Goal: Task Accomplishment & Management: Manage account settings

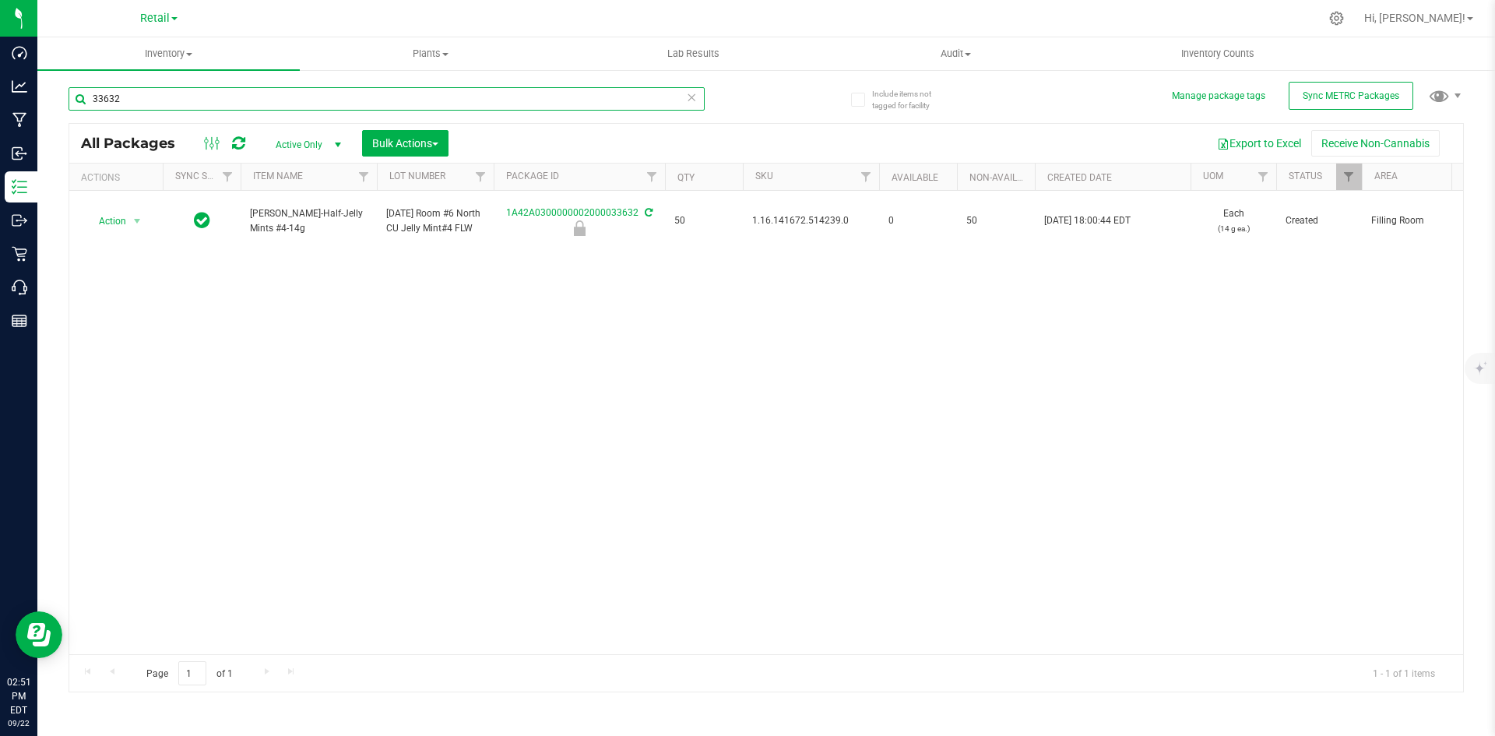
click at [172, 97] on input "33632" at bounding box center [387, 98] width 636 height 23
type input "1A42A0300000A8D000000349"
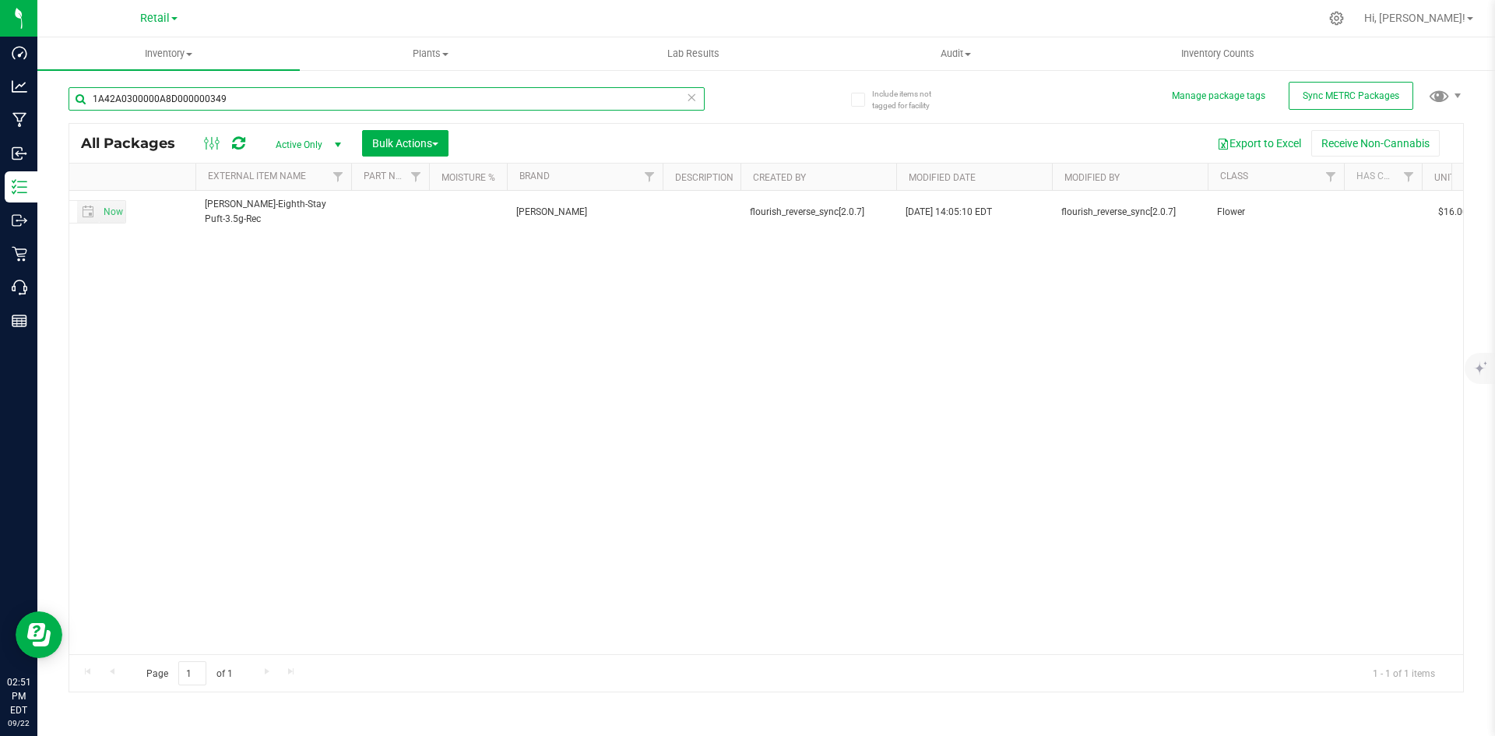
scroll to position [0, 6350]
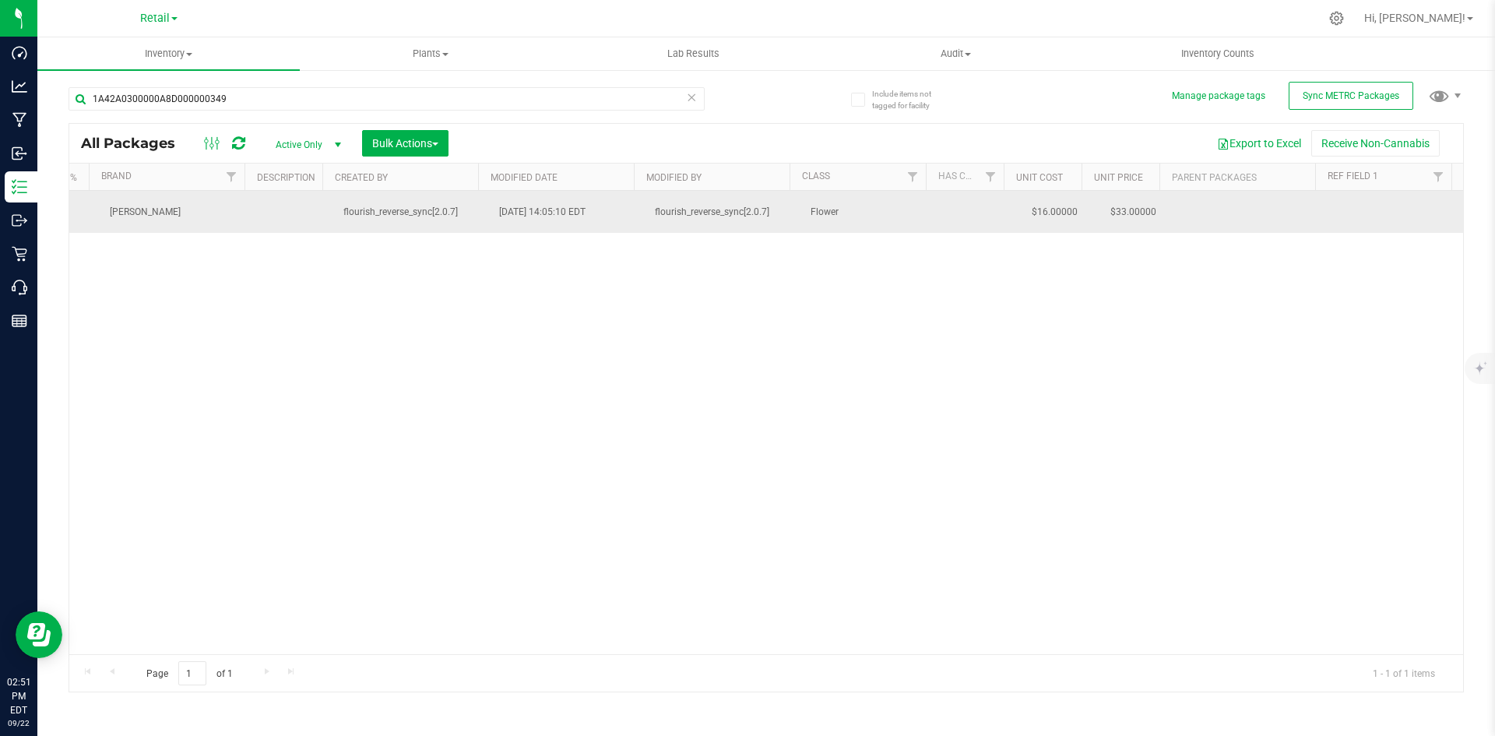
click at [1349, 220] on td at bounding box center [1395, 212] width 136 height 42
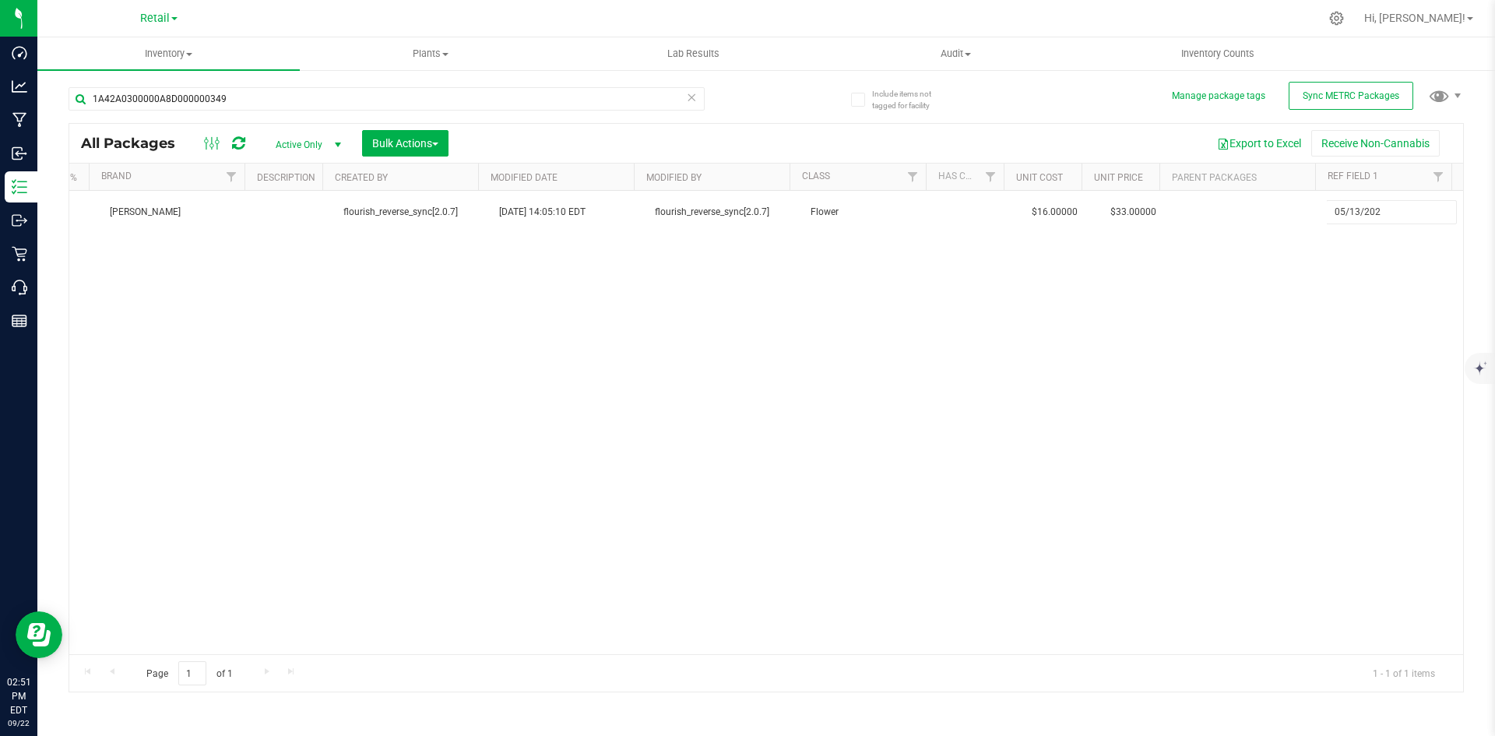
type input "[DATE]"
click at [999, 382] on div "All Packages Active Only Active Only Lab Samples Locked All External Internal B…" at bounding box center [766, 407] width 1395 height 569
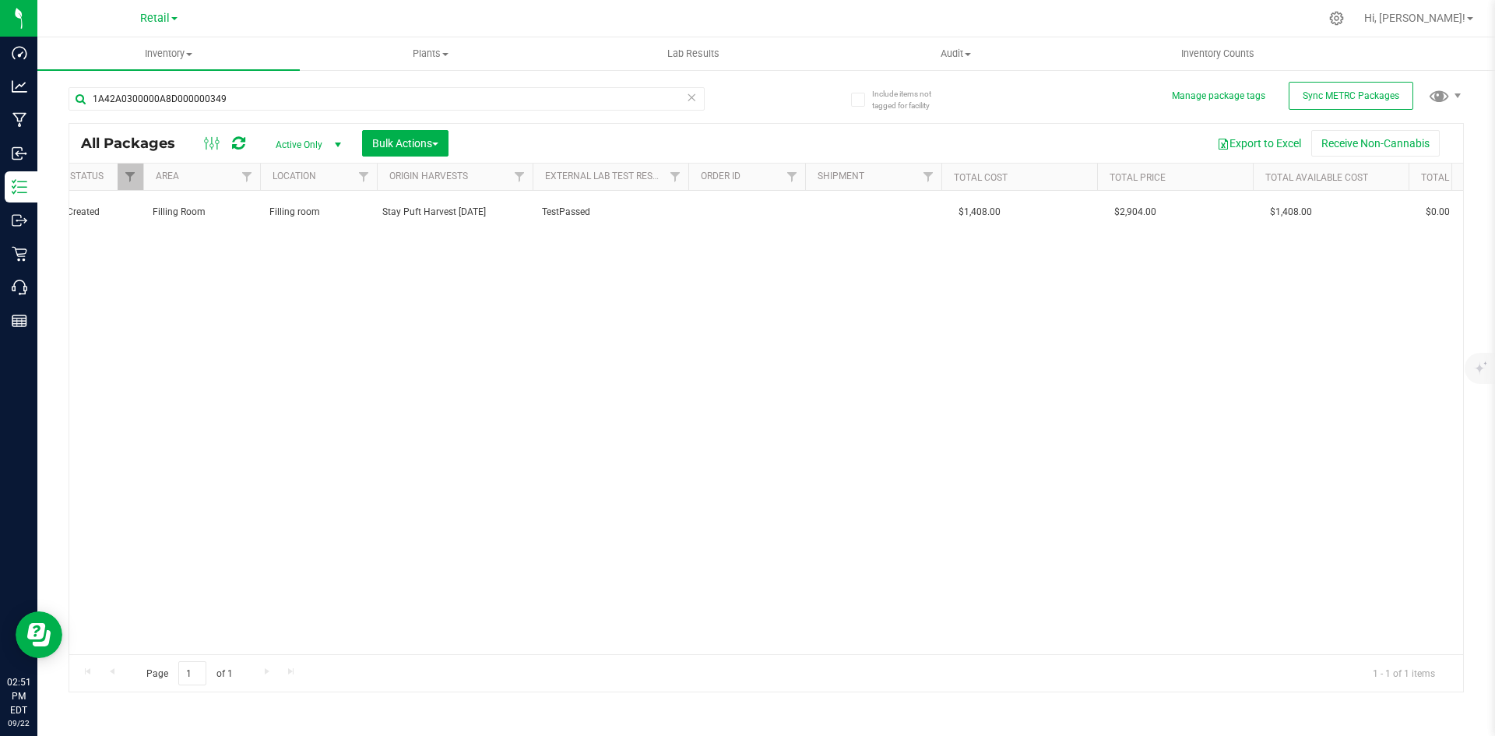
scroll to position [0, 0]
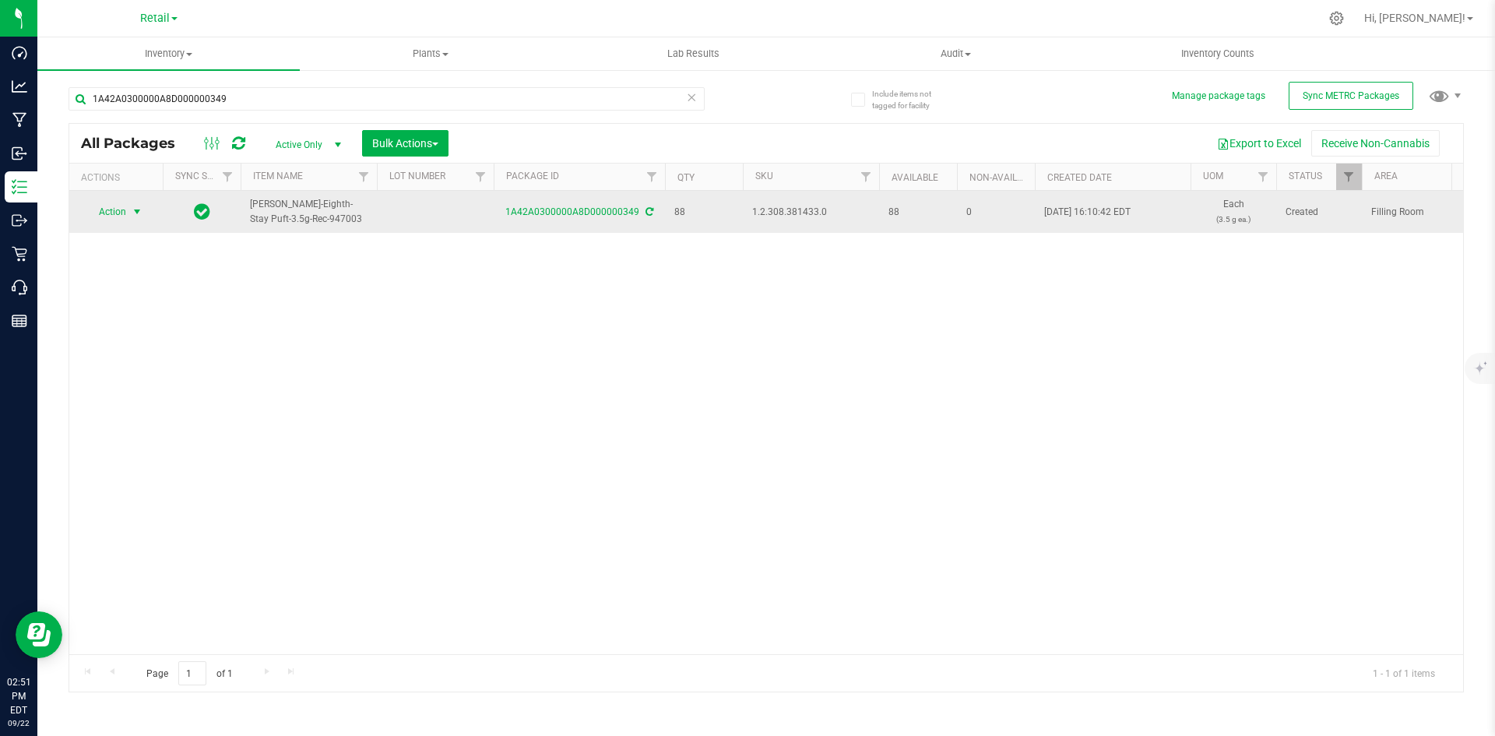
click at [95, 213] on span "Action" at bounding box center [106, 212] width 42 height 22
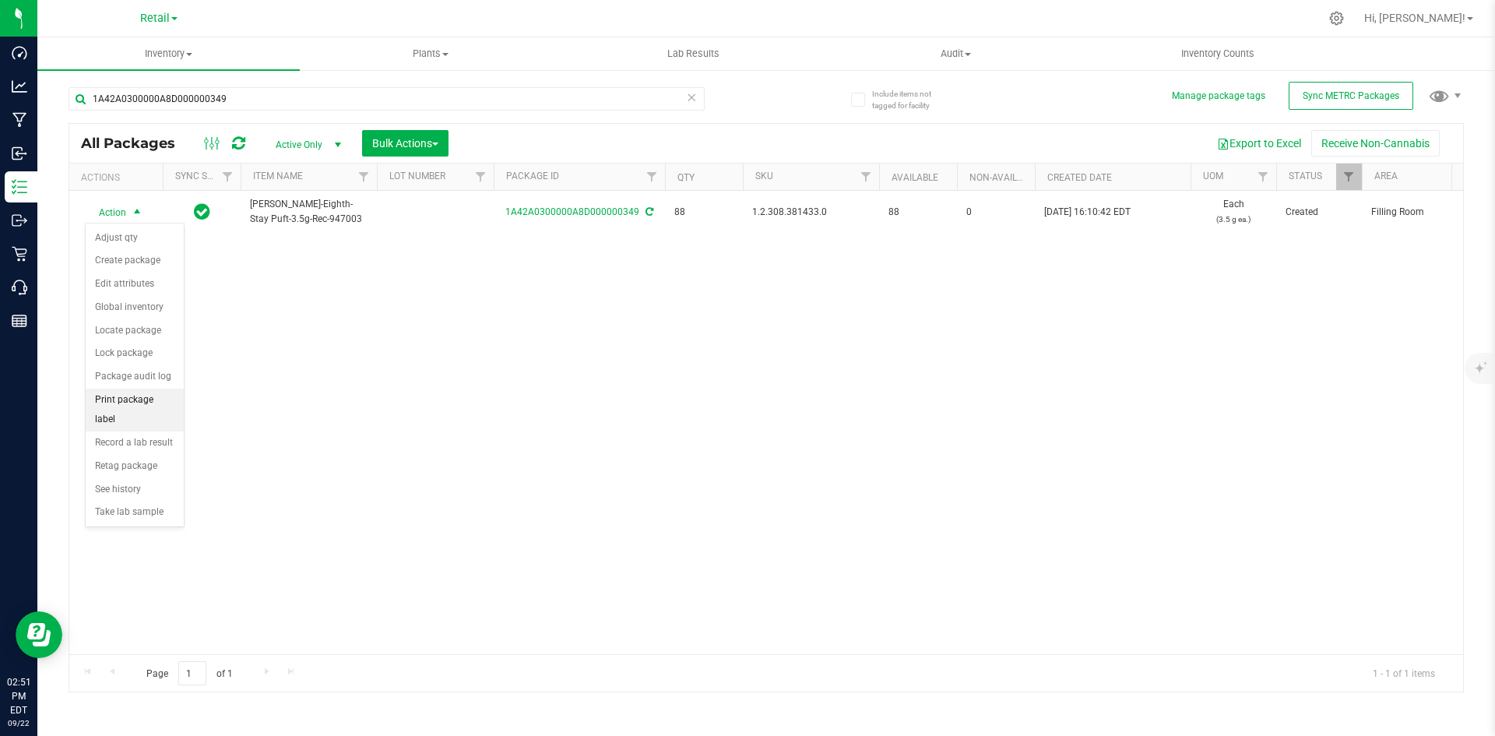
click at [162, 398] on li "Print package label" at bounding box center [135, 410] width 98 height 43
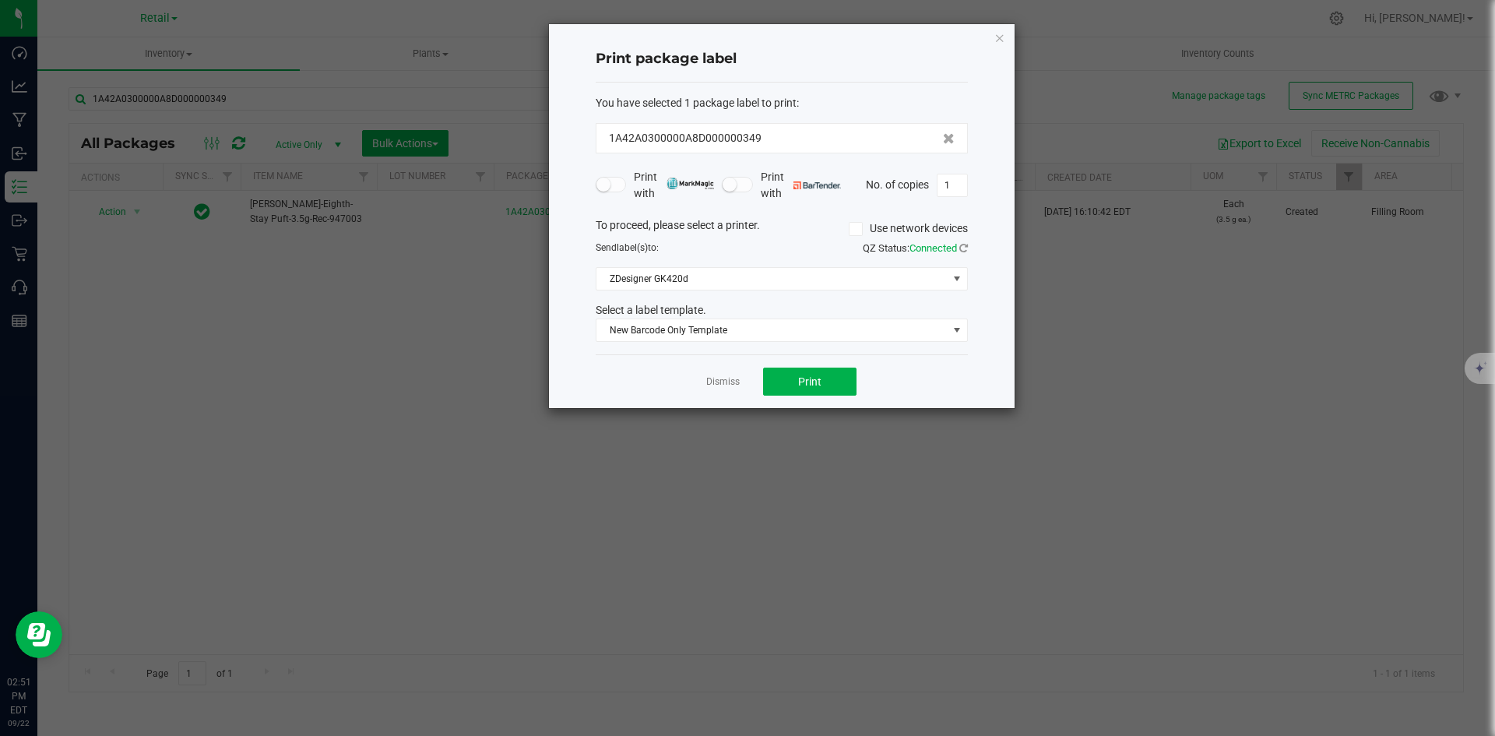
click at [852, 229] on icon at bounding box center [855, 229] width 10 height 0
click at [0, 0] on input "Use network devices" at bounding box center [0, 0] width 0 height 0
click at [695, 284] on span at bounding box center [771, 279] width 351 height 22
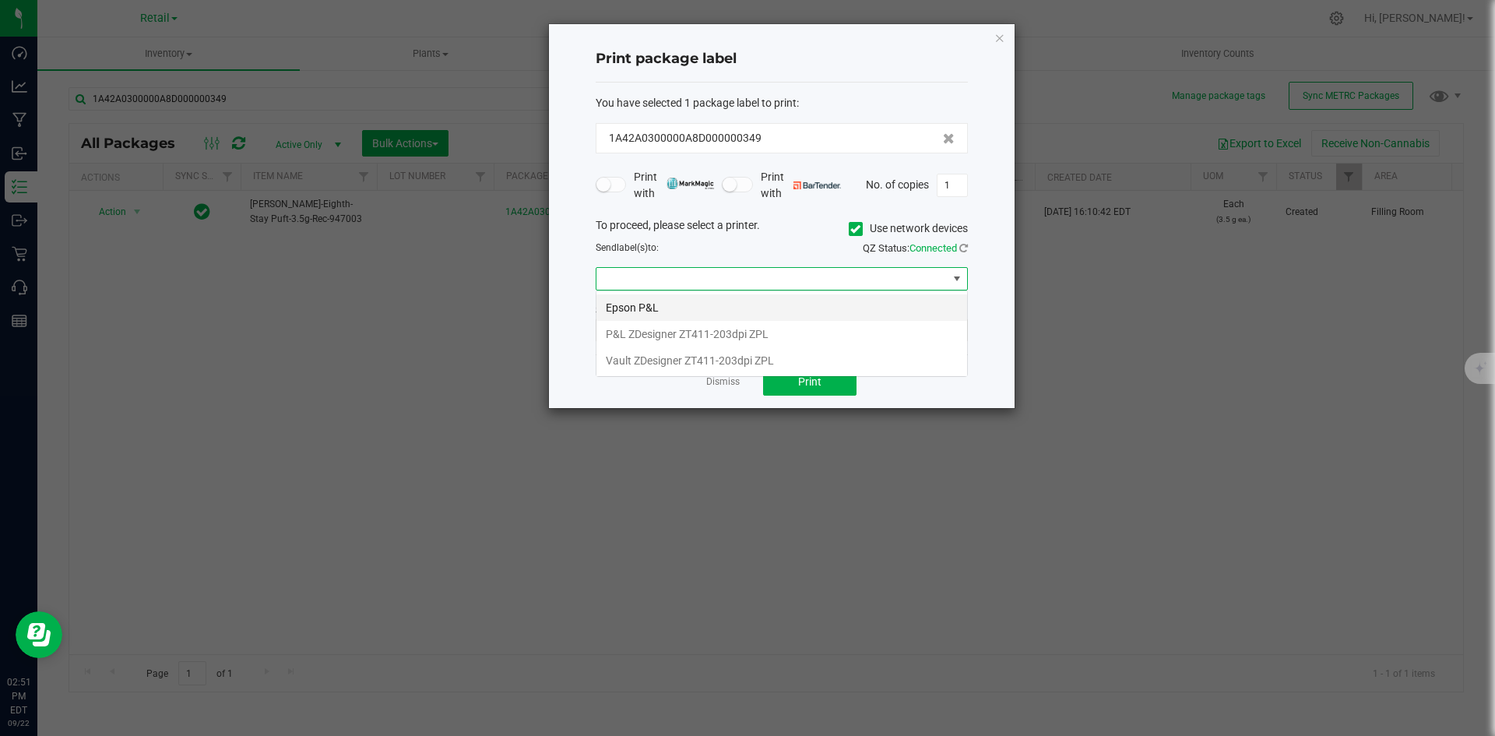
scroll to position [23, 372]
click at [654, 328] on li "P&L ZDesigner ZT411-203dpi ZPL" at bounding box center [781, 334] width 371 height 26
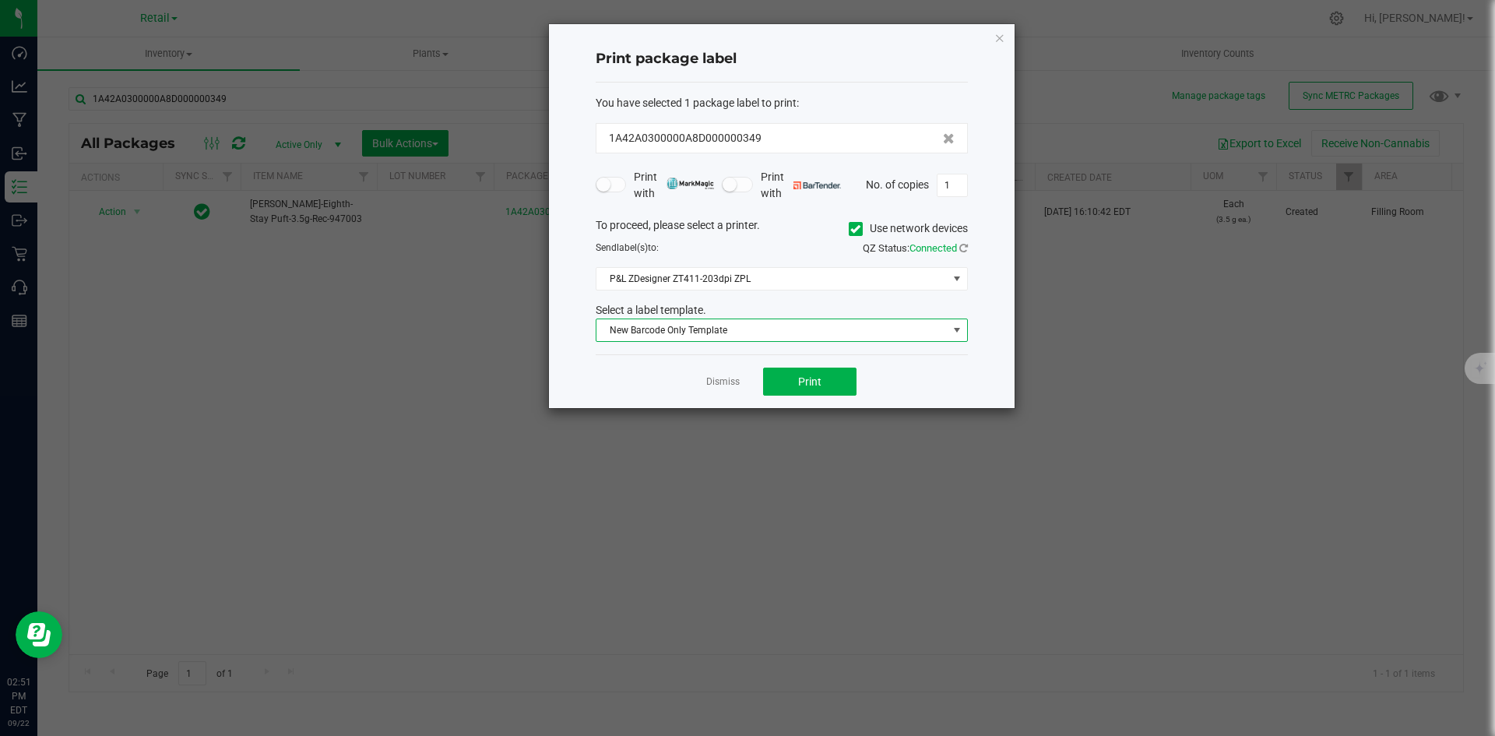
click at [646, 328] on span "New Barcode Only Template" at bounding box center [771, 330] width 351 height 22
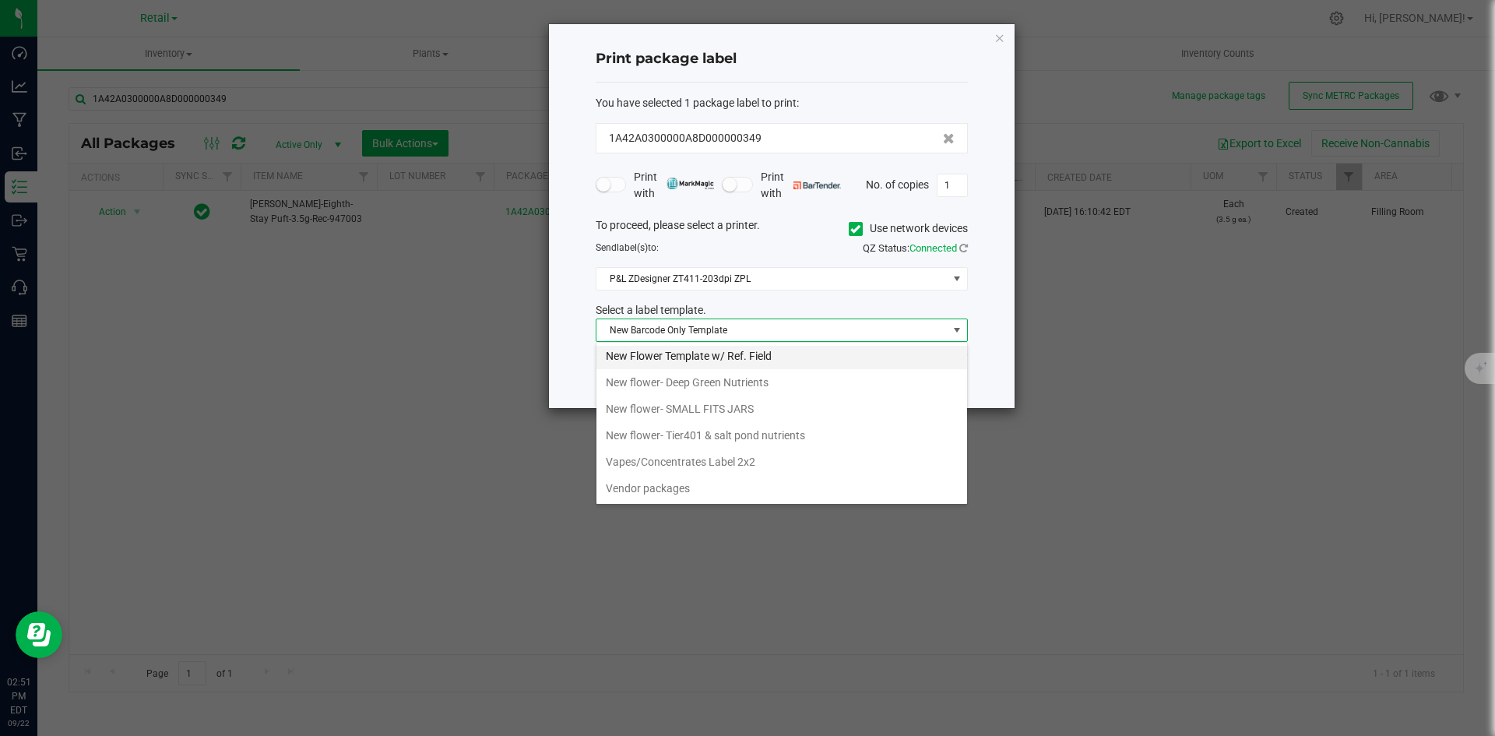
click at [679, 358] on li "New Flower Template w/ Ref. Field" at bounding box center [781, 356] width 371 height 26
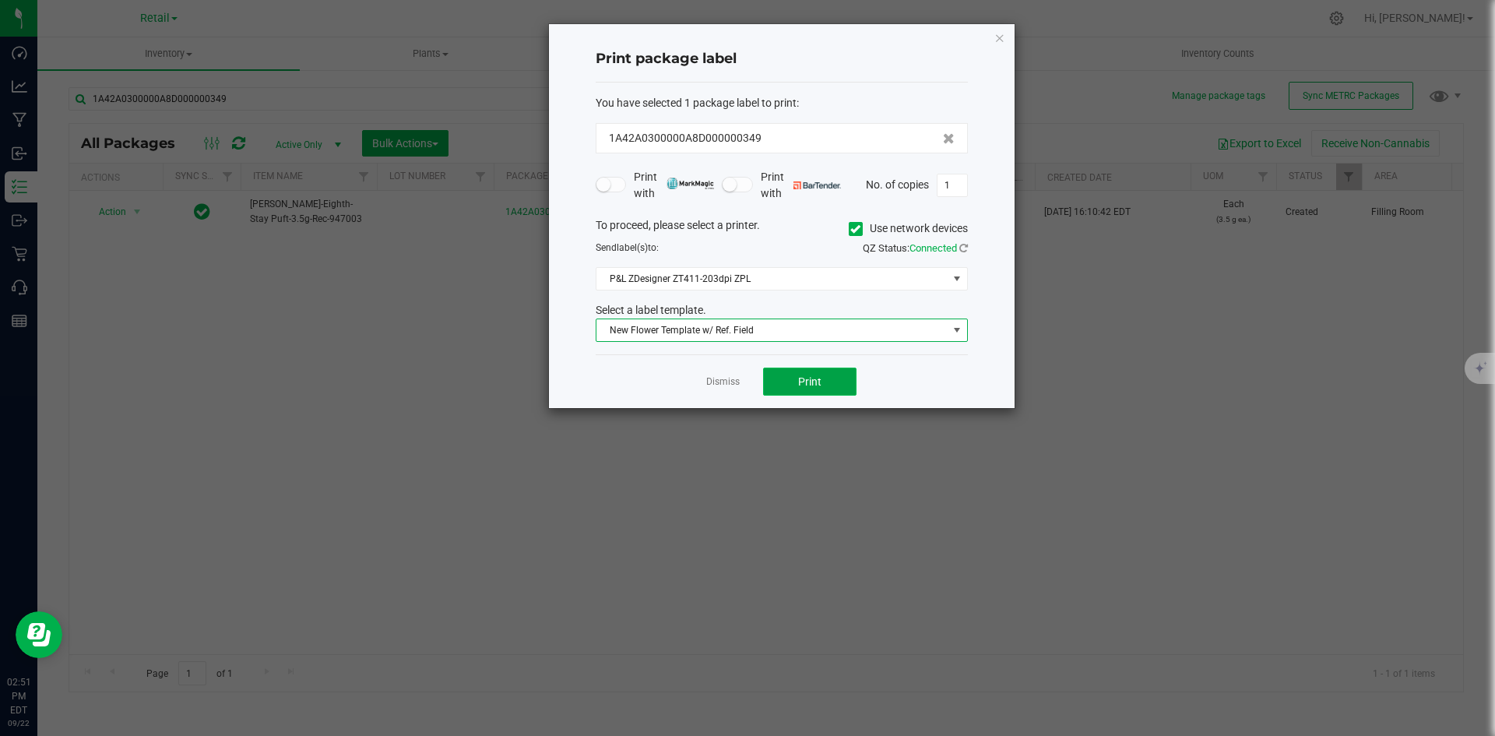
click at [826, 377] on button "Print" at bounding box center [809, 382] width 93 height 28
click at [1004, 34] on icon "button" at bounding box center [999, 37] width 11 height 19
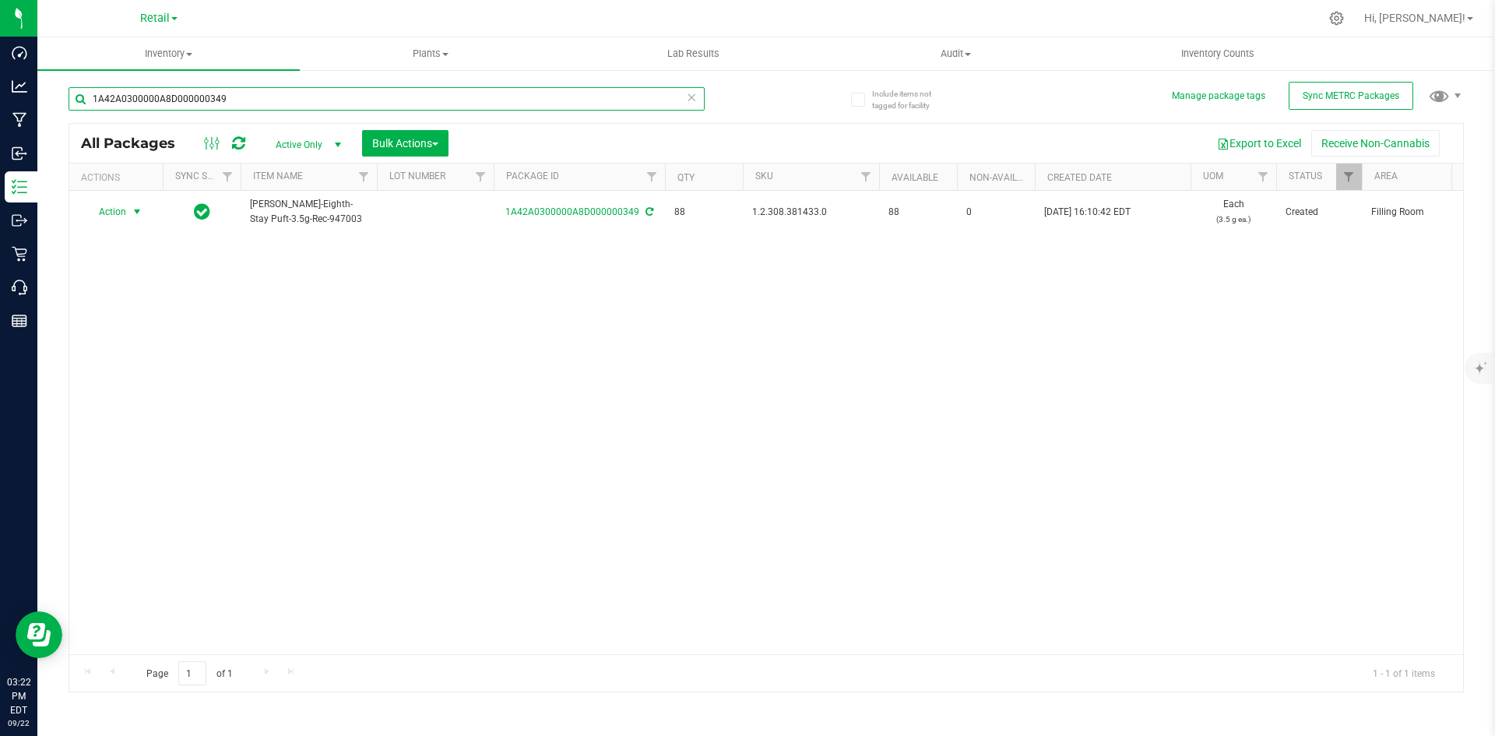
click at [230, 90] on input "1A42A0300000A8D000000349" at bounding box center [387, 98] width 636 height 23
type input "334"
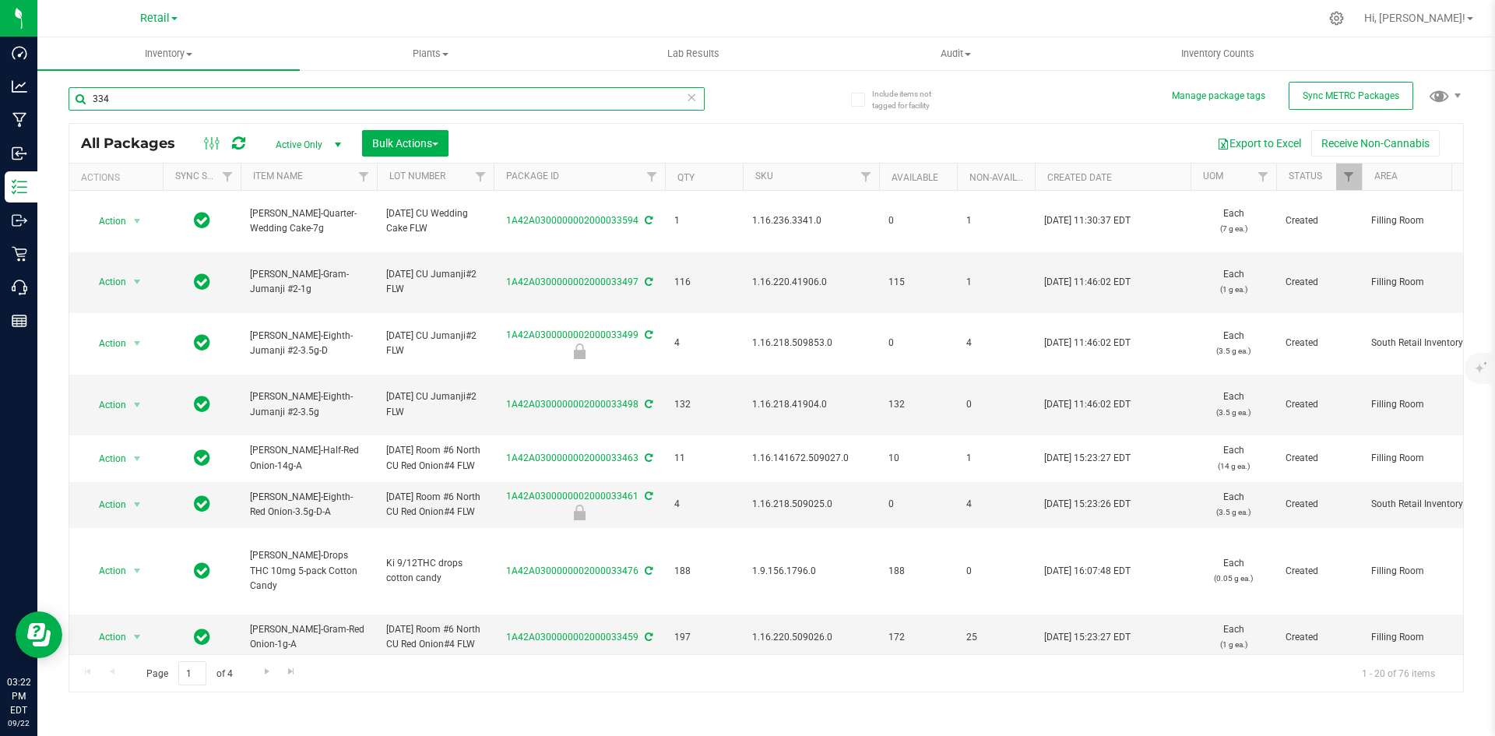
click at [460, 104] on input "334" at bounding box center [387, 98] width 636 height 23
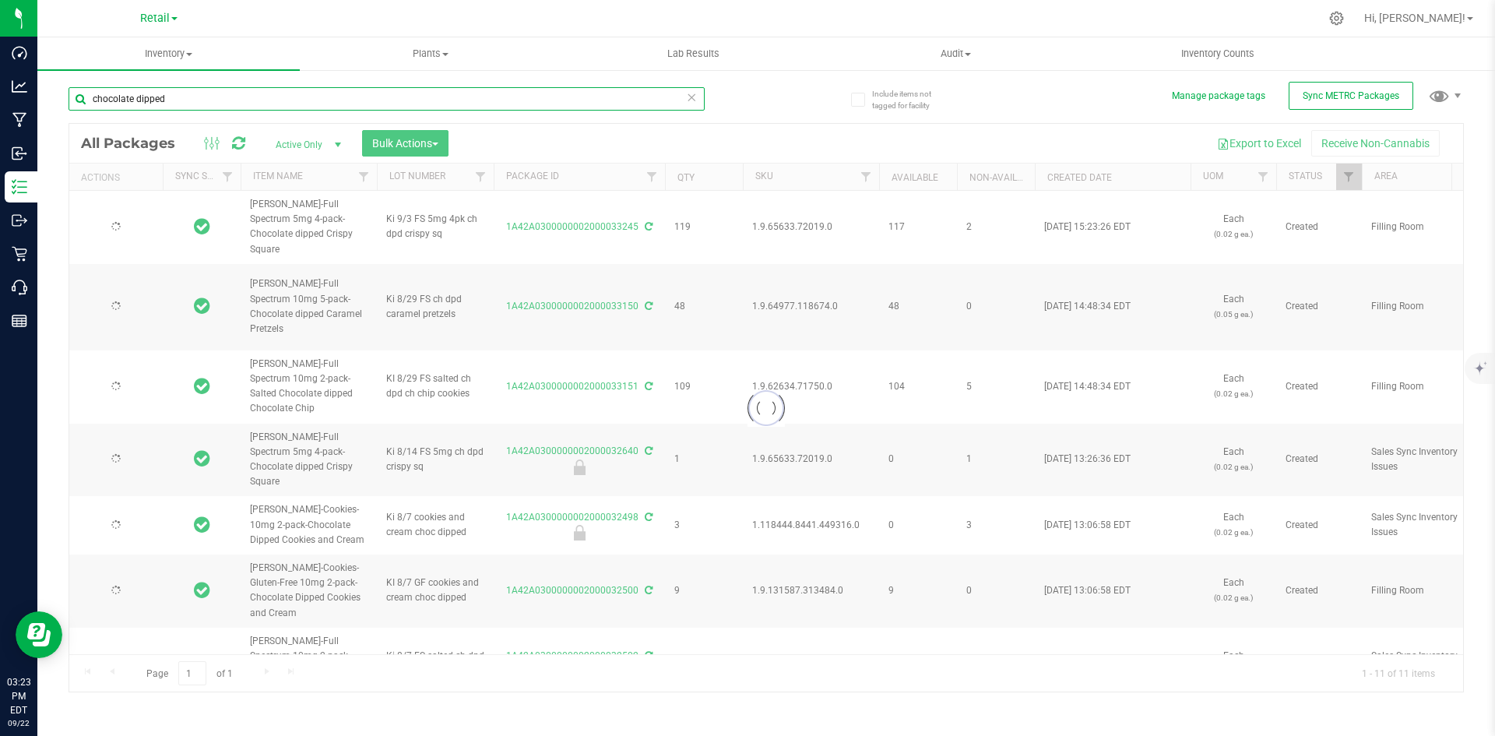
type input "chocolate dipped c"
type input "[DATE]"
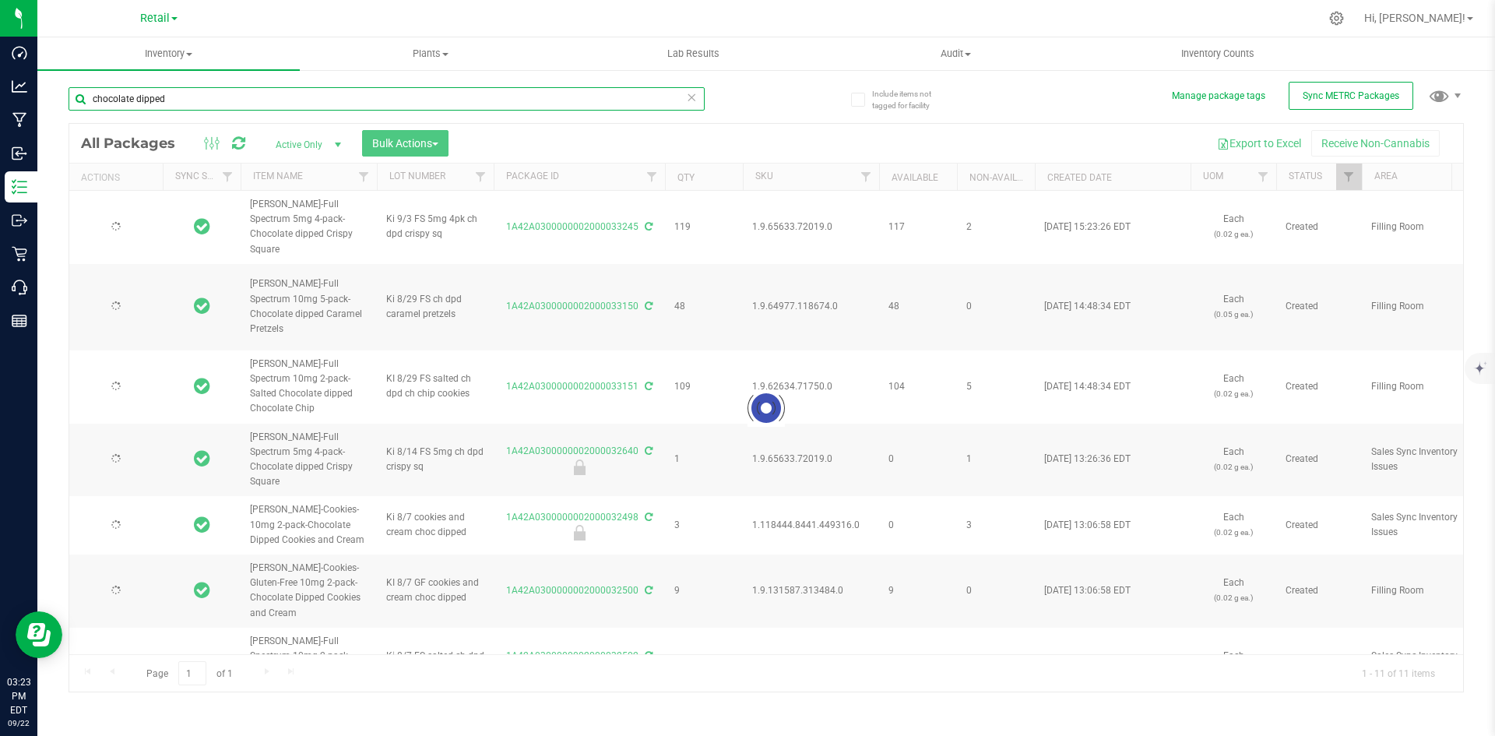
type input "[DATE]"
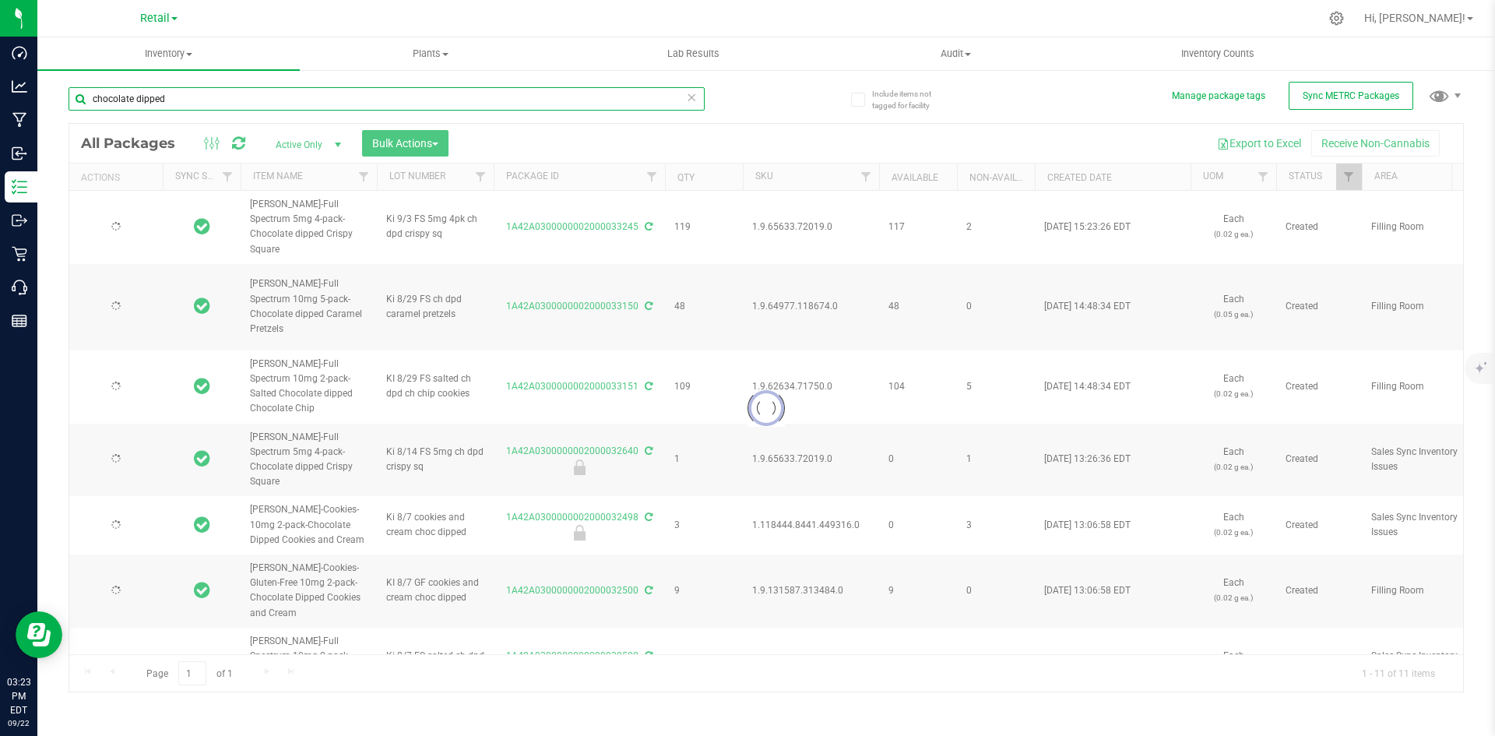
type input "[DATE]"
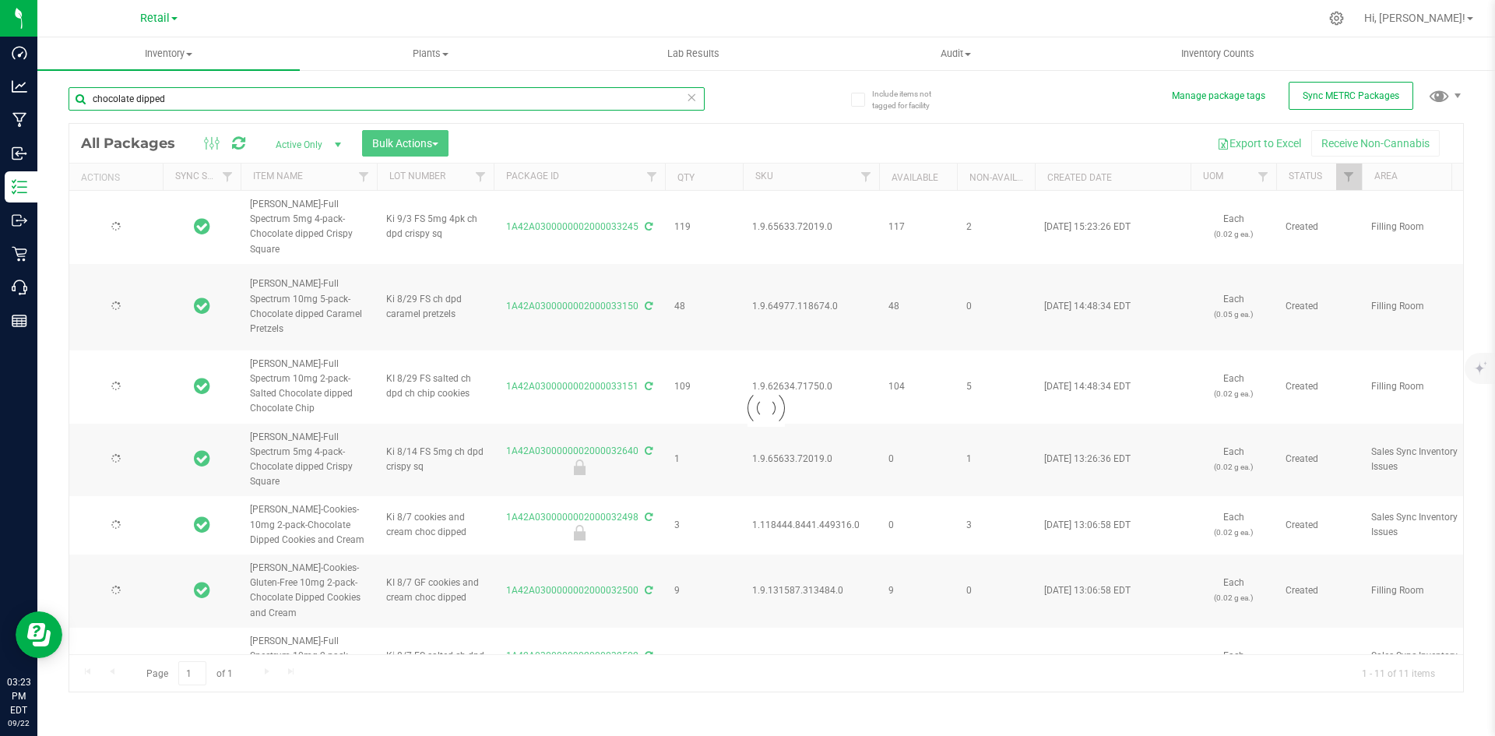
type input "[DATE]"
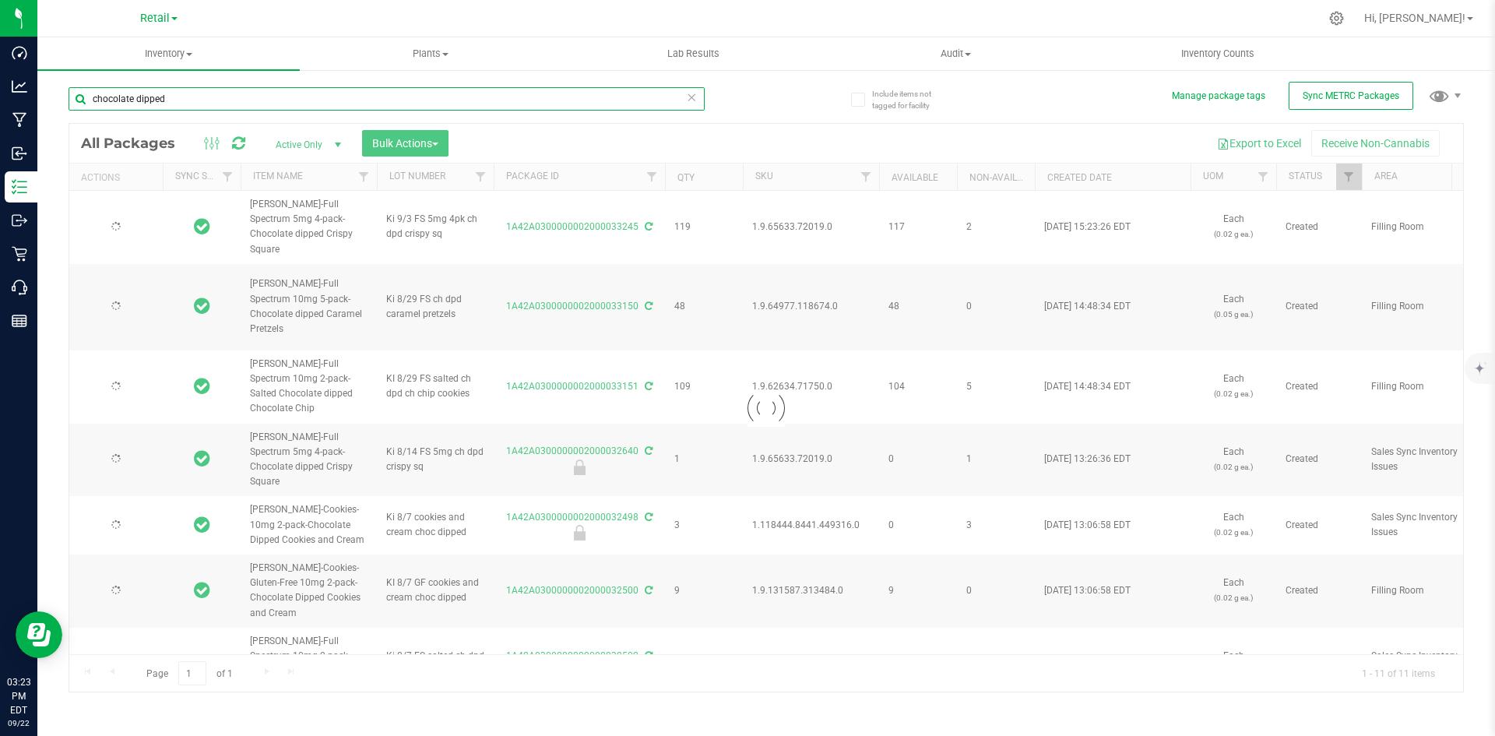
type input "[DATE]"
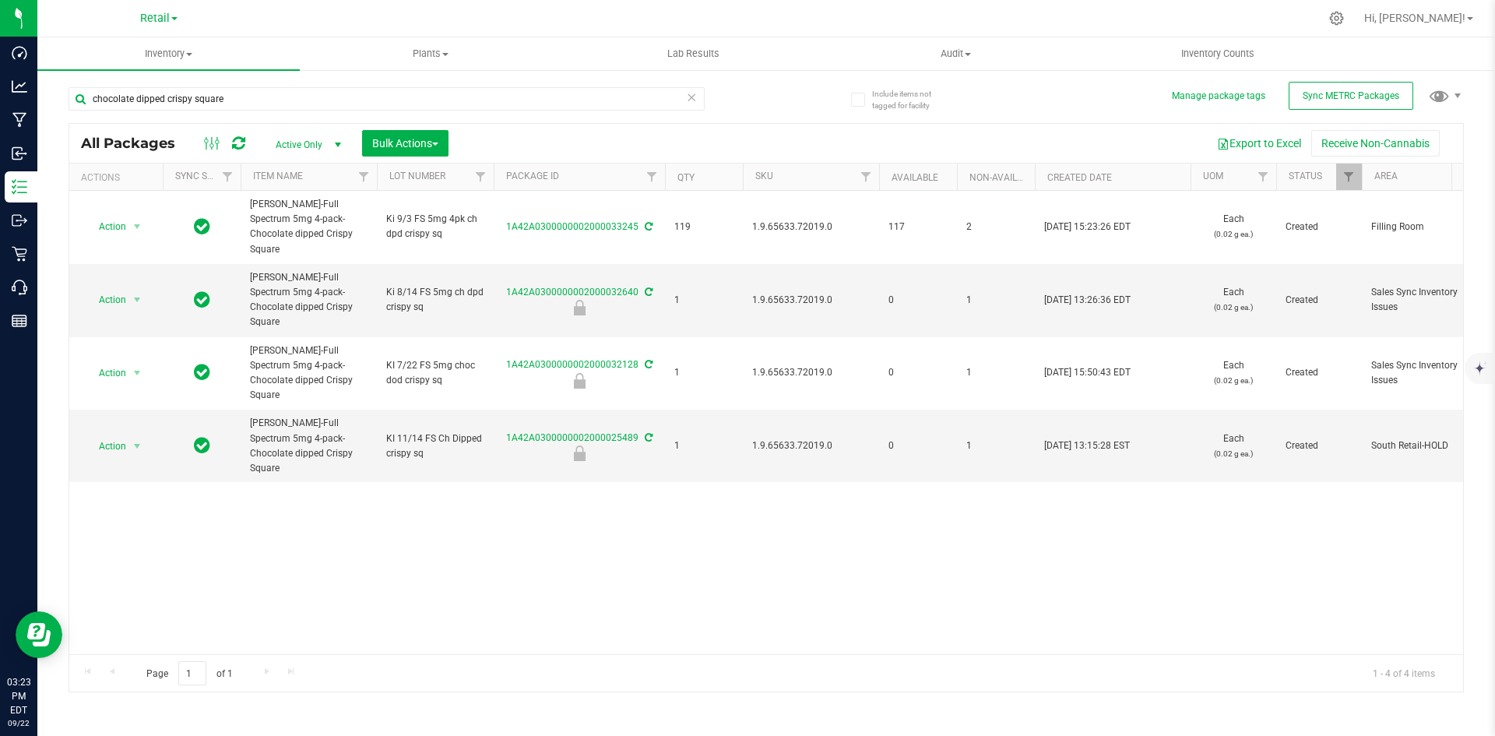
click at [790, 220] on span "1.9.65633.72019.0" at bounding box center [811, 227] width 118 height 15
copy span "1.9.65633.72019.0"
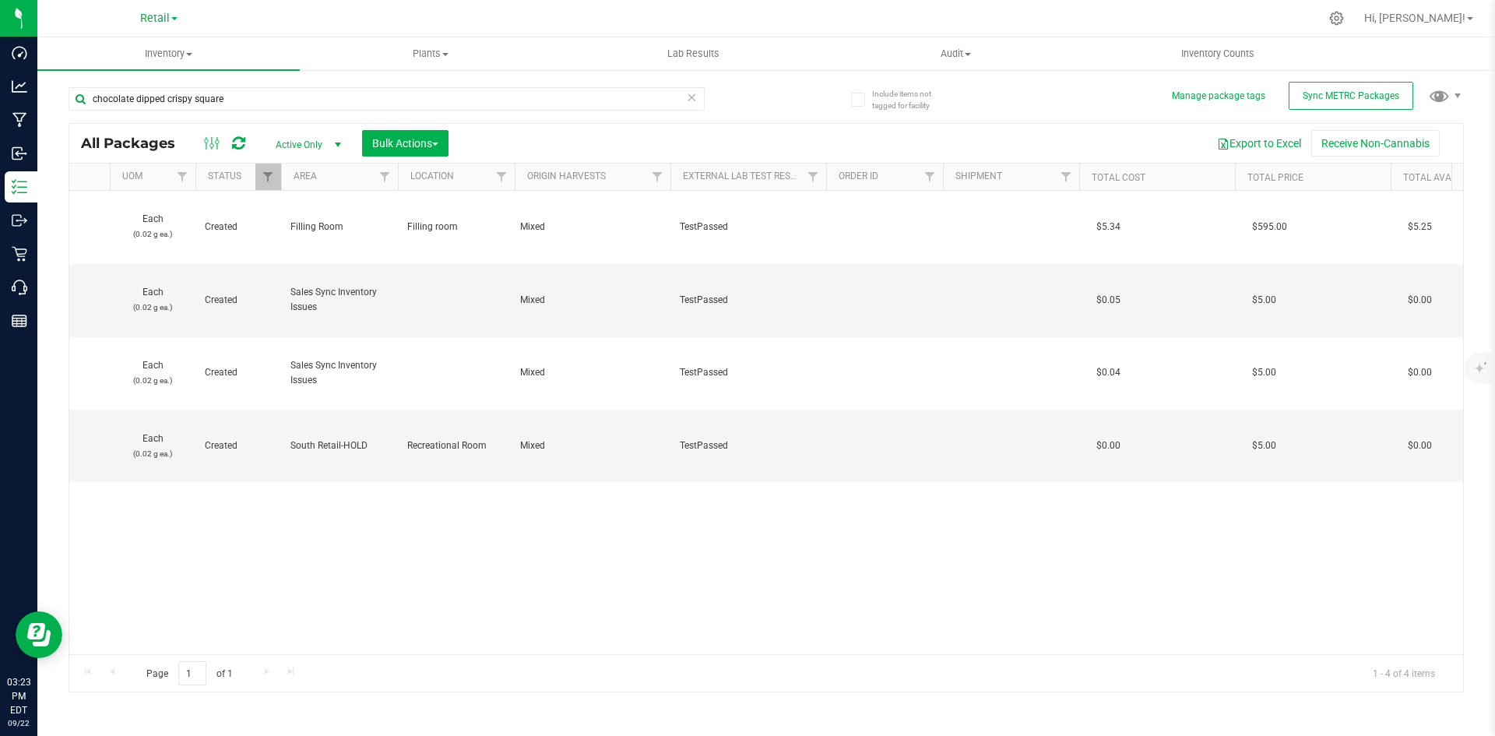
scroll to position [0, 792]
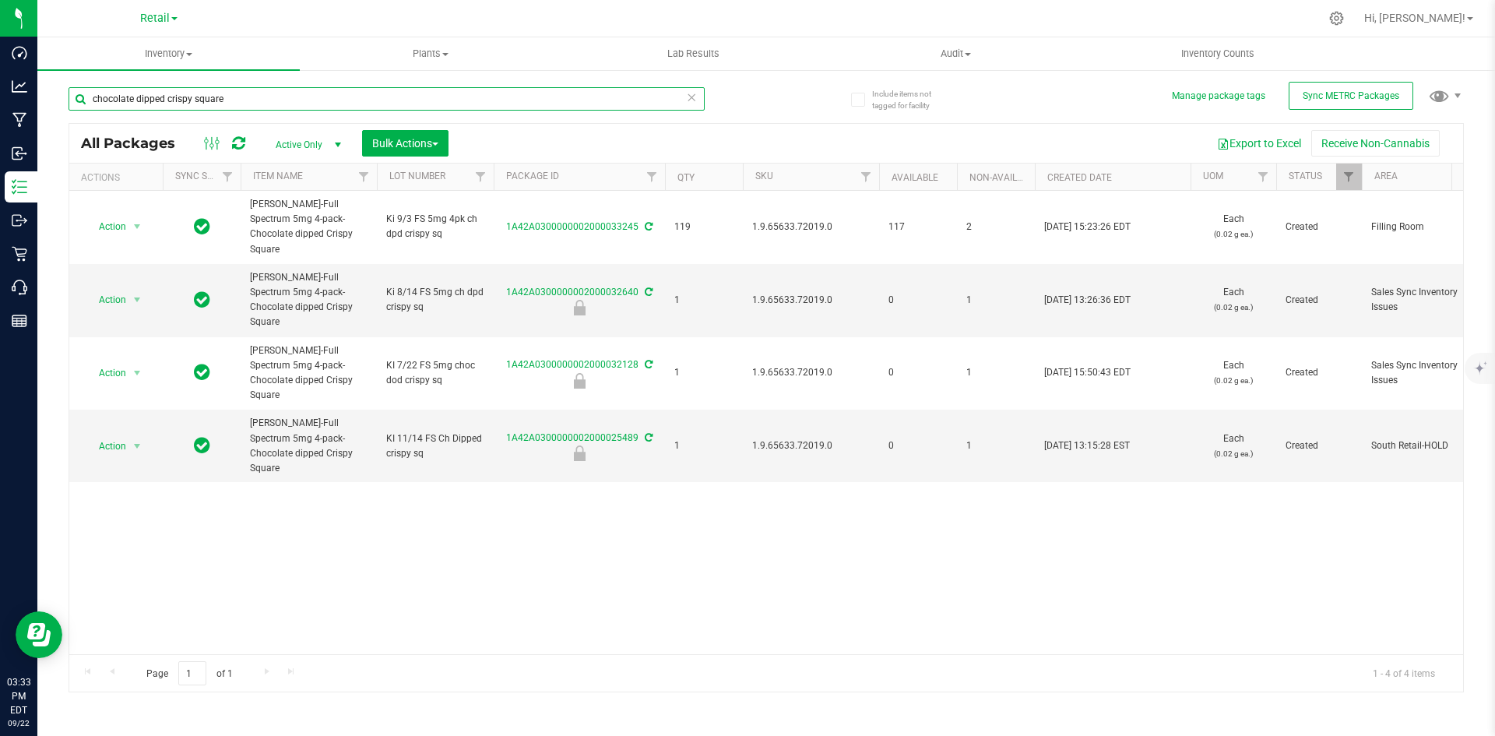
click at [226, 100] on input "chocolate dipped crispy square" at bounding box center [387, 98] width 636 height 23
click at [235, 97] on input "chocolate dipped crispy square" at bounding box center [387, 98] width 636 height 23
click at [236, 97] on input "chocolate dipped crispy square" at bounding box center [387, 98] width 636 height 23
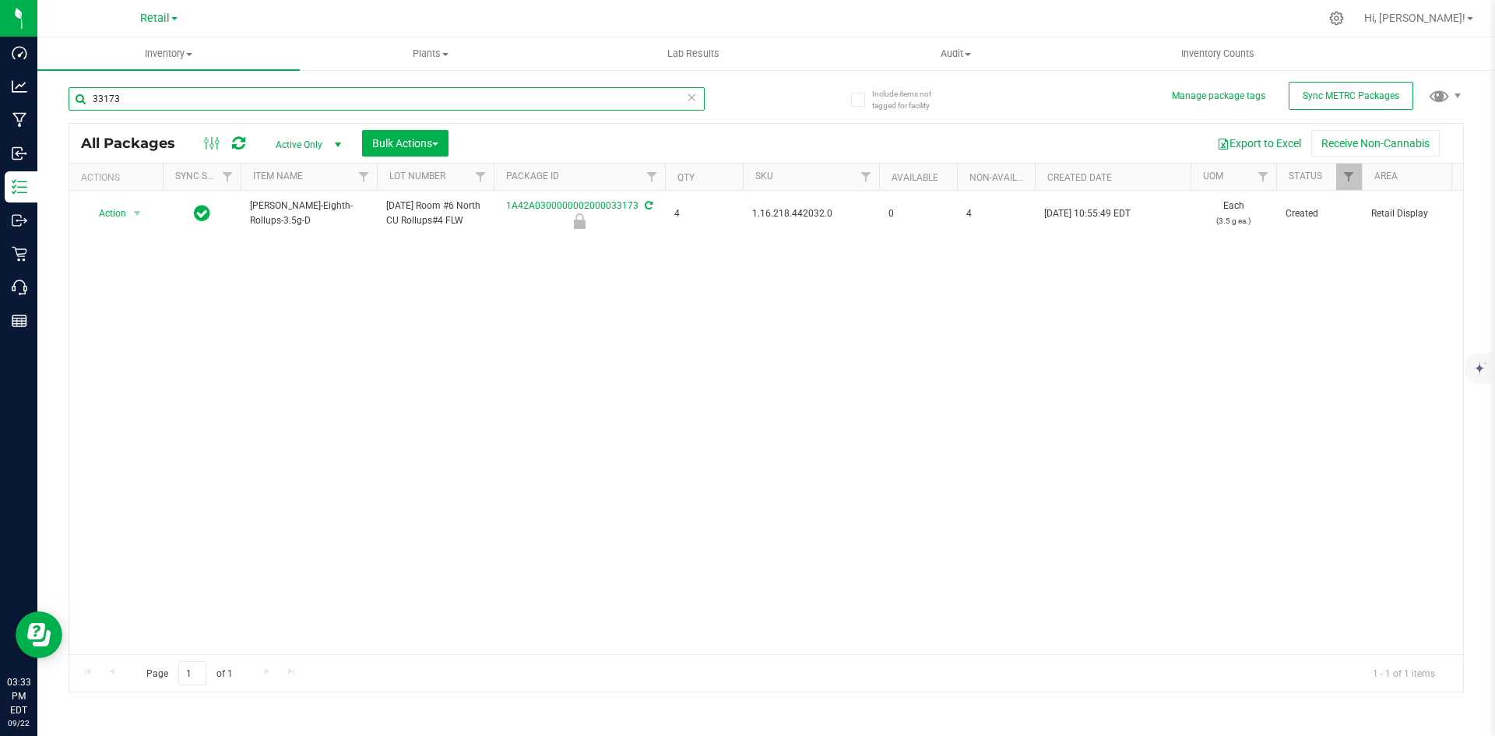
click at [148, 100] on input "33173" at bounding box center [387, 98] width 636 height 23
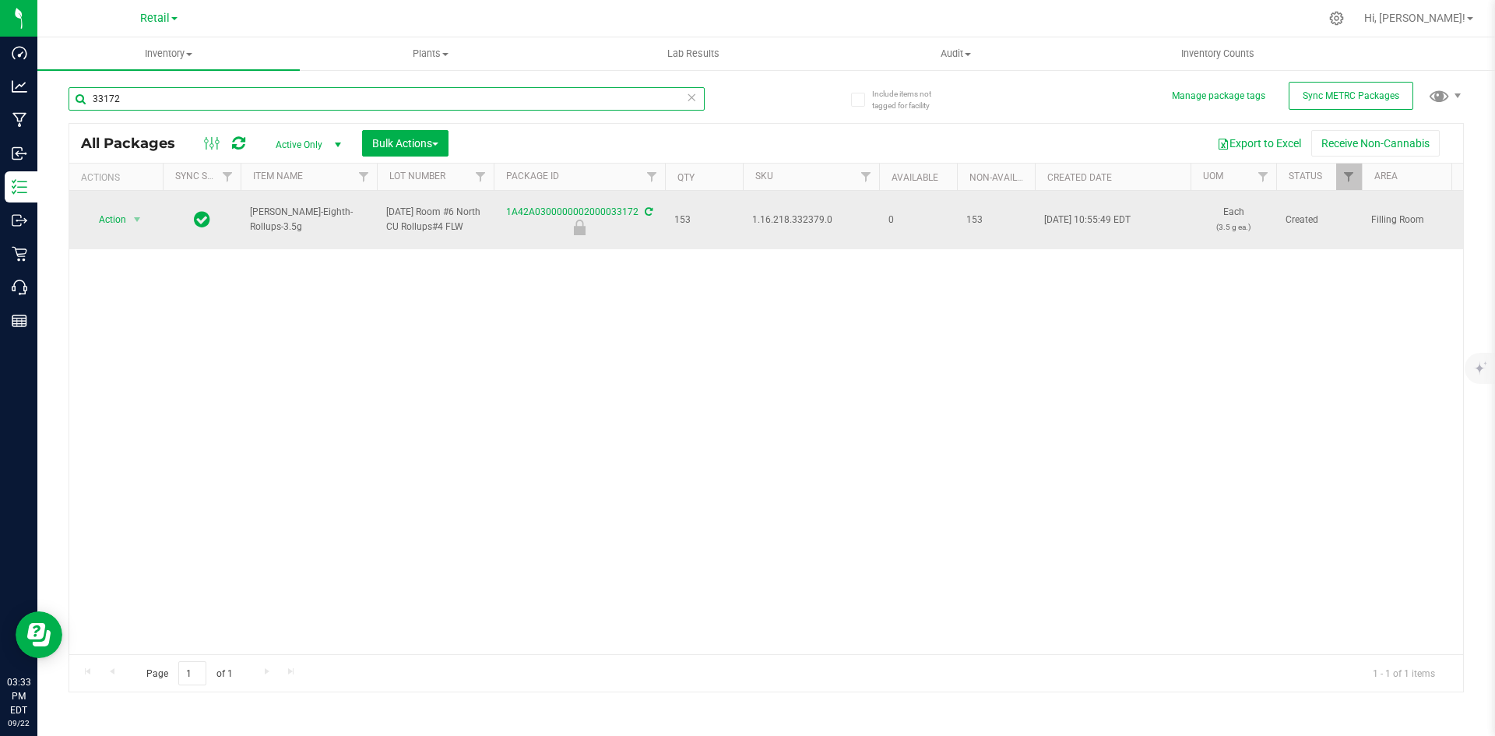
type input "33172"
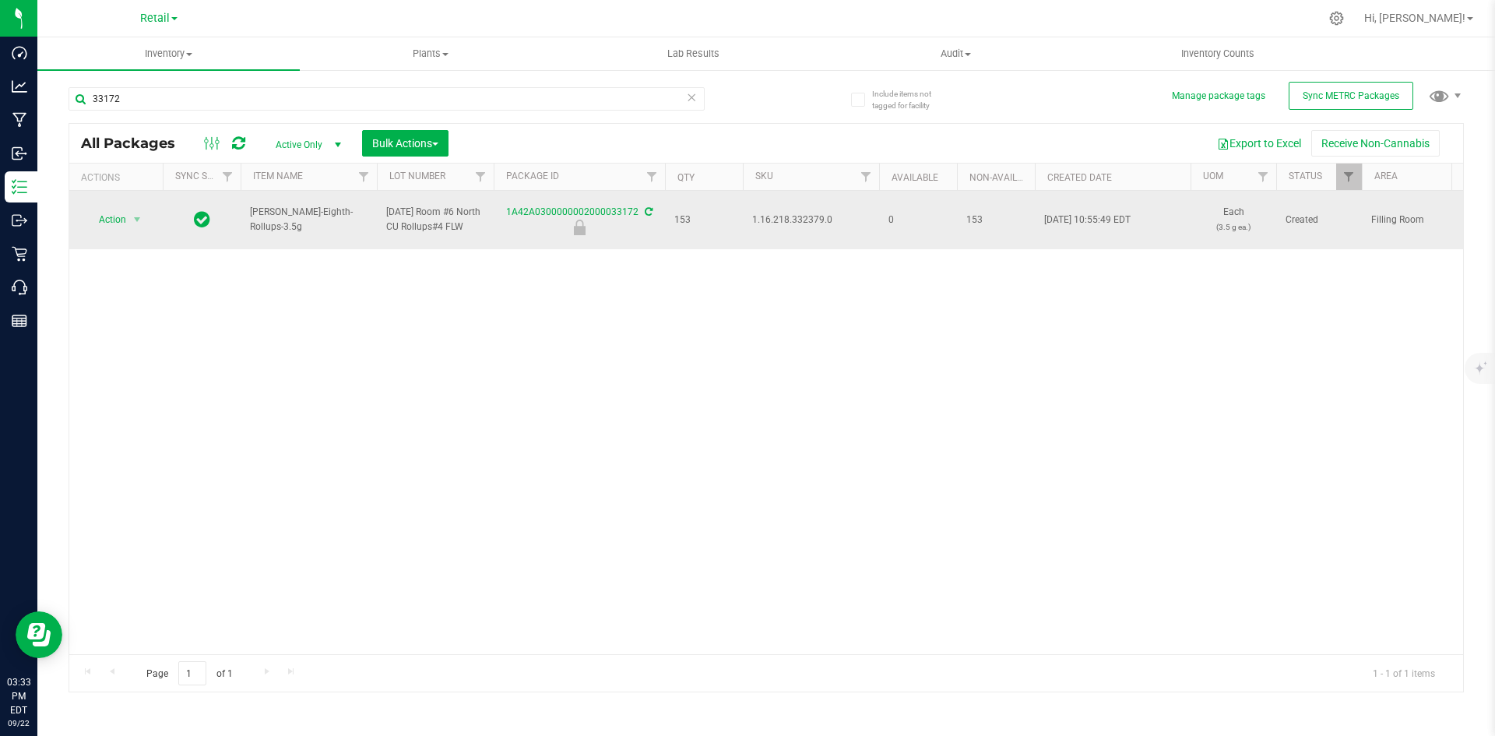
click at [773, 221] on span "1.16.218.332379.0" at bounding box center [811, 220] width 118 height 15
copy span "1.16.218.332379.0"
click at [107, 225] on span "Action" at bounding box center [106, 220] width 42 height 22
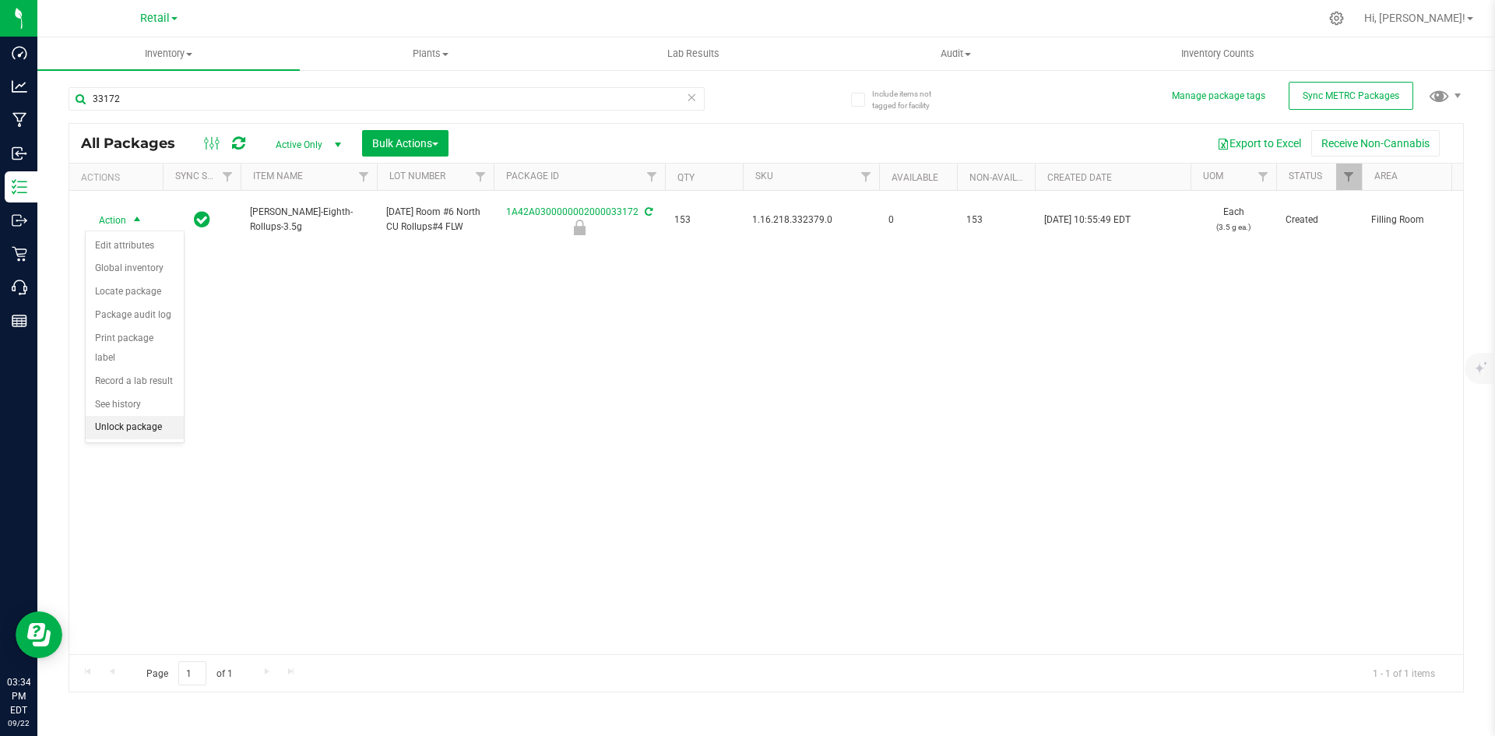
click at [105, 416] on li "Unlock package" at bounding box center [135, 427] width 98 height 23
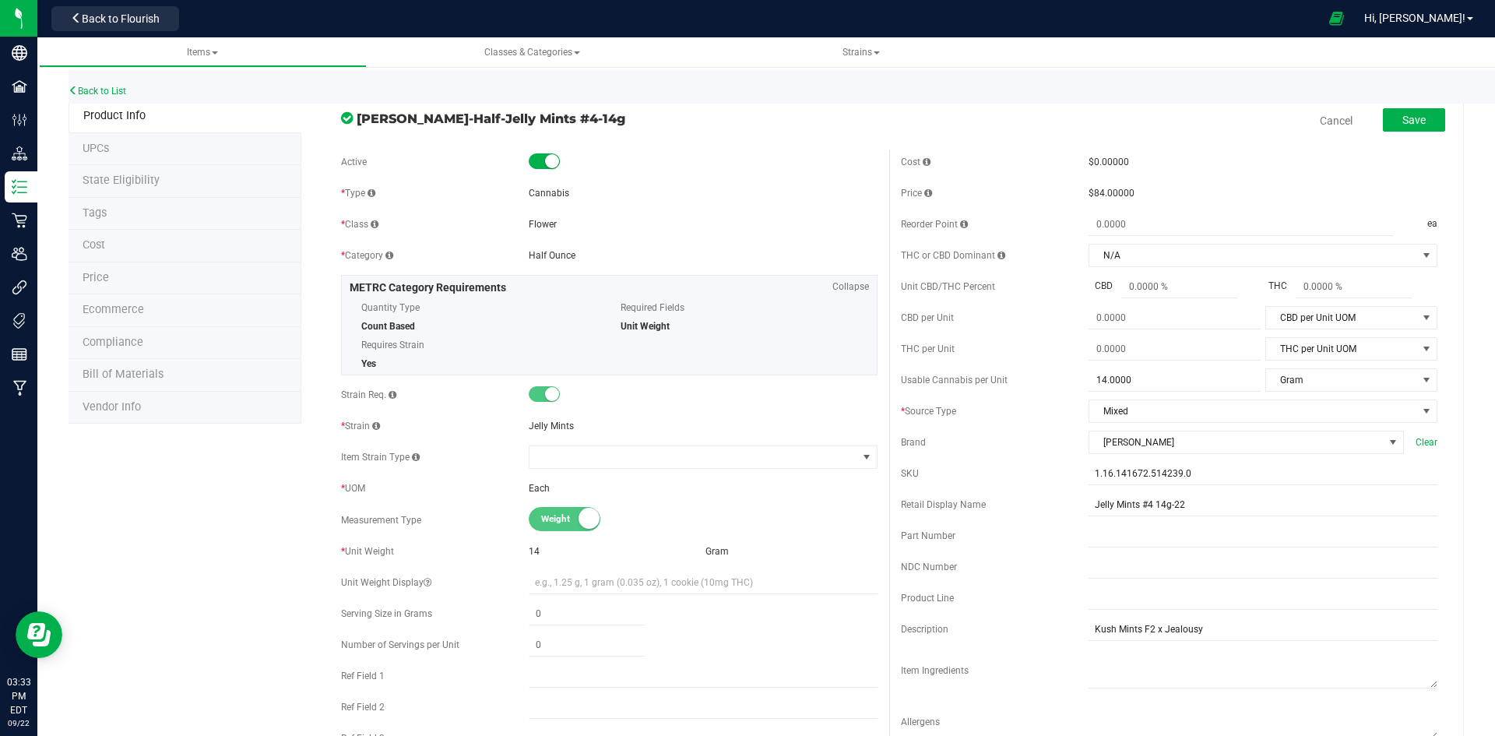
scroll to position [779, 0]
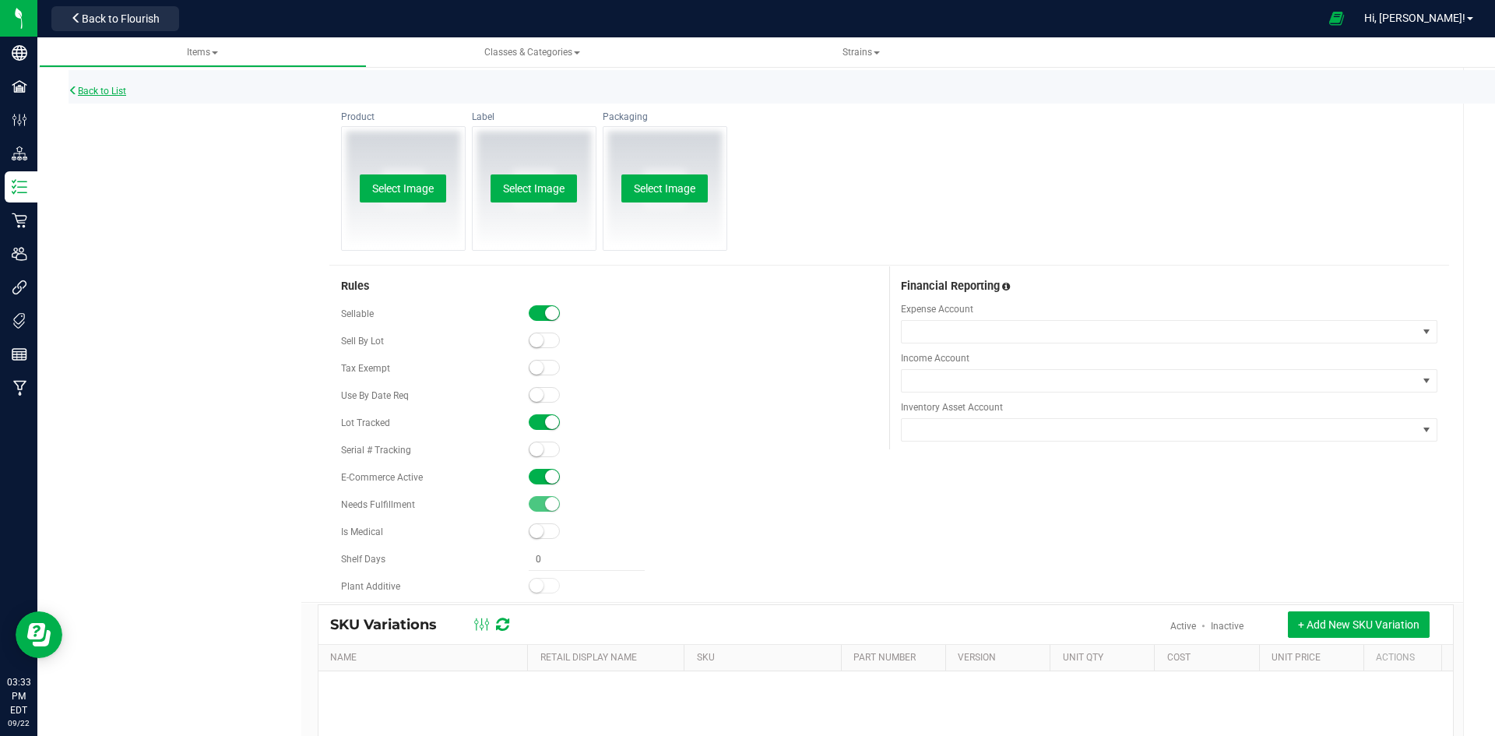
click at [114, 95] on link "Back to List" at bounding box center [98, 91] width 58 height 11
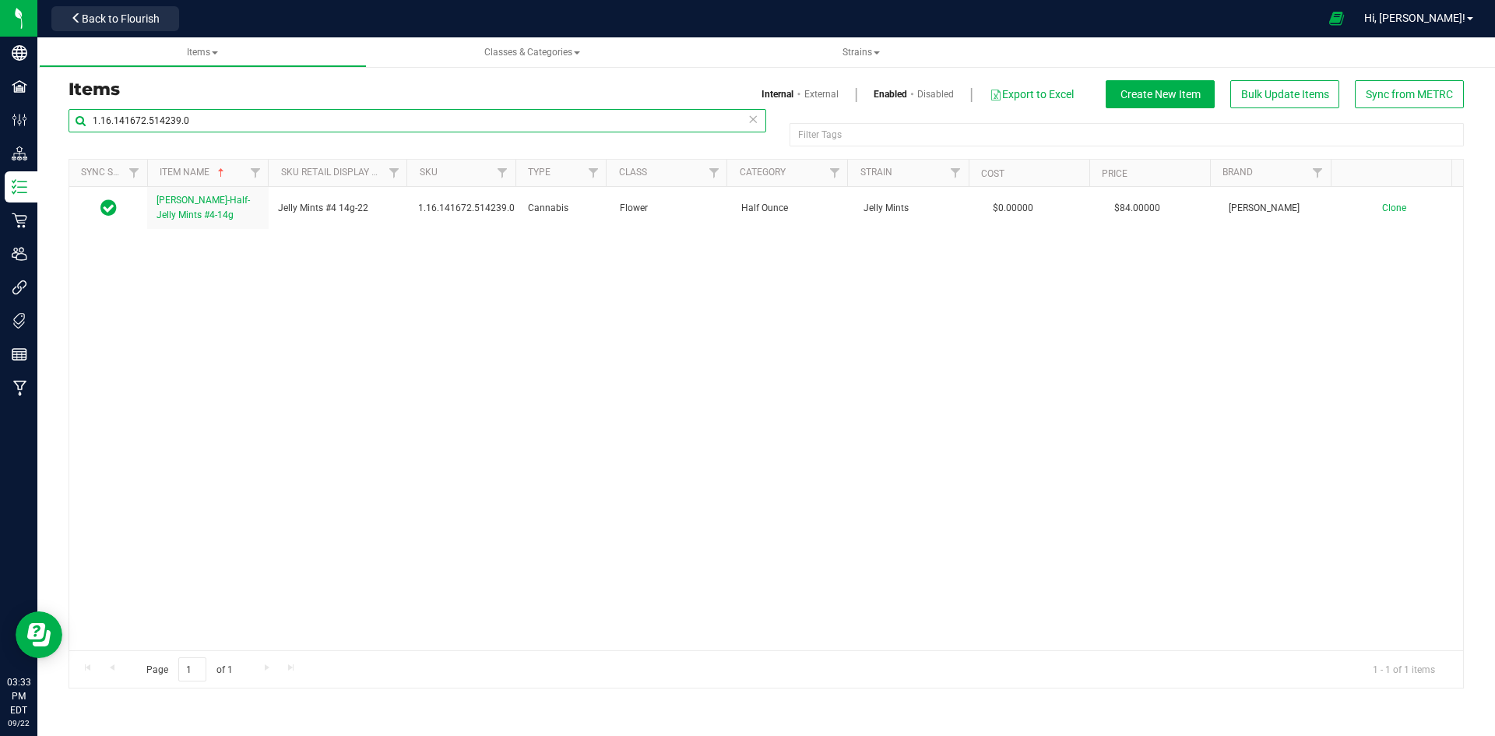
click at [179, 127] on input "1.16.141672.514239.0" at bounding box center [418, 120] width 698 height 23
click at [179, 128] on input "1.16.141672.514239.0" at bounding box center [418, 120] width 698 height 23
paste input "218.33237"
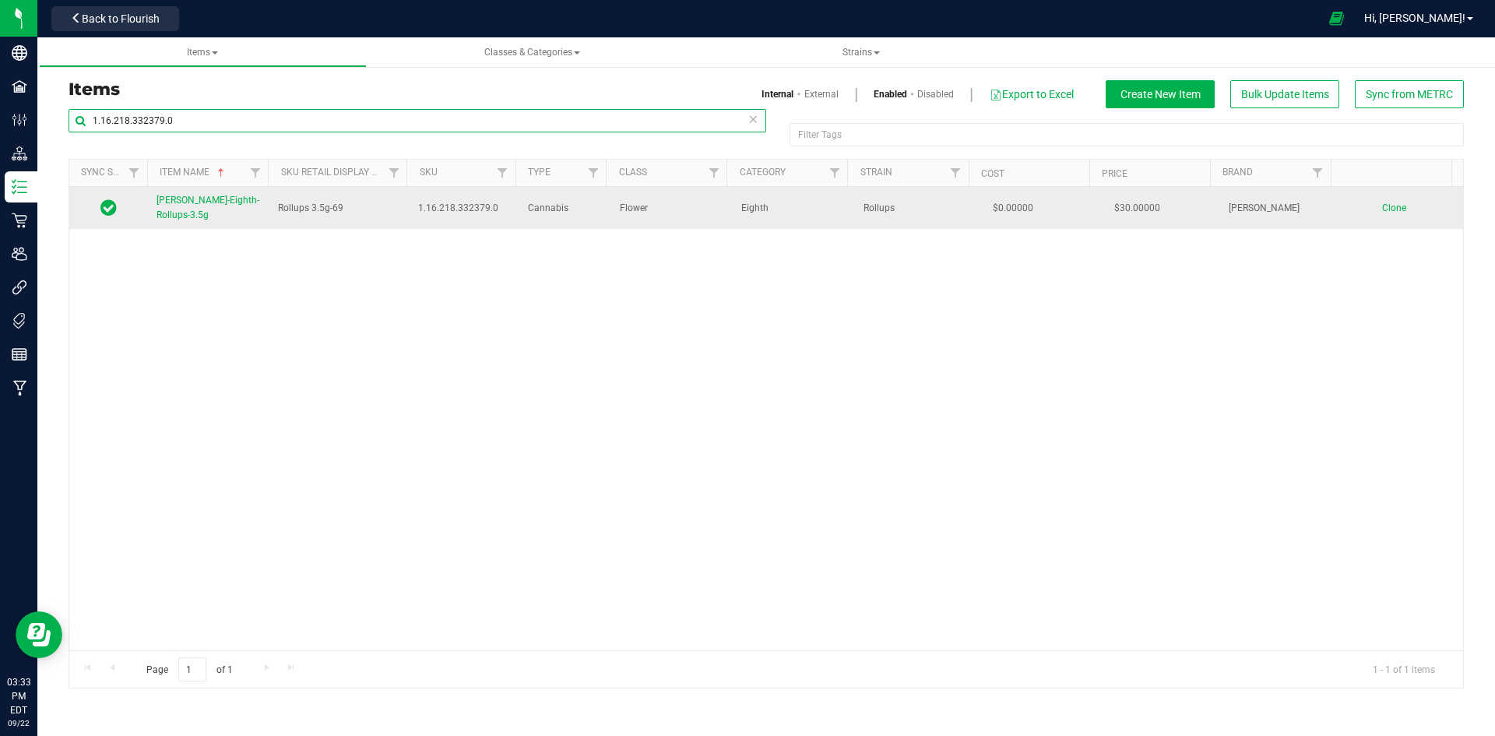
type input "1.16.218.332379.0"
click at [225, 199] on span "[PERSON_NAME]-Eighth-Rollups-3.5g" at bounding box center [208, 208] width 103 height 26
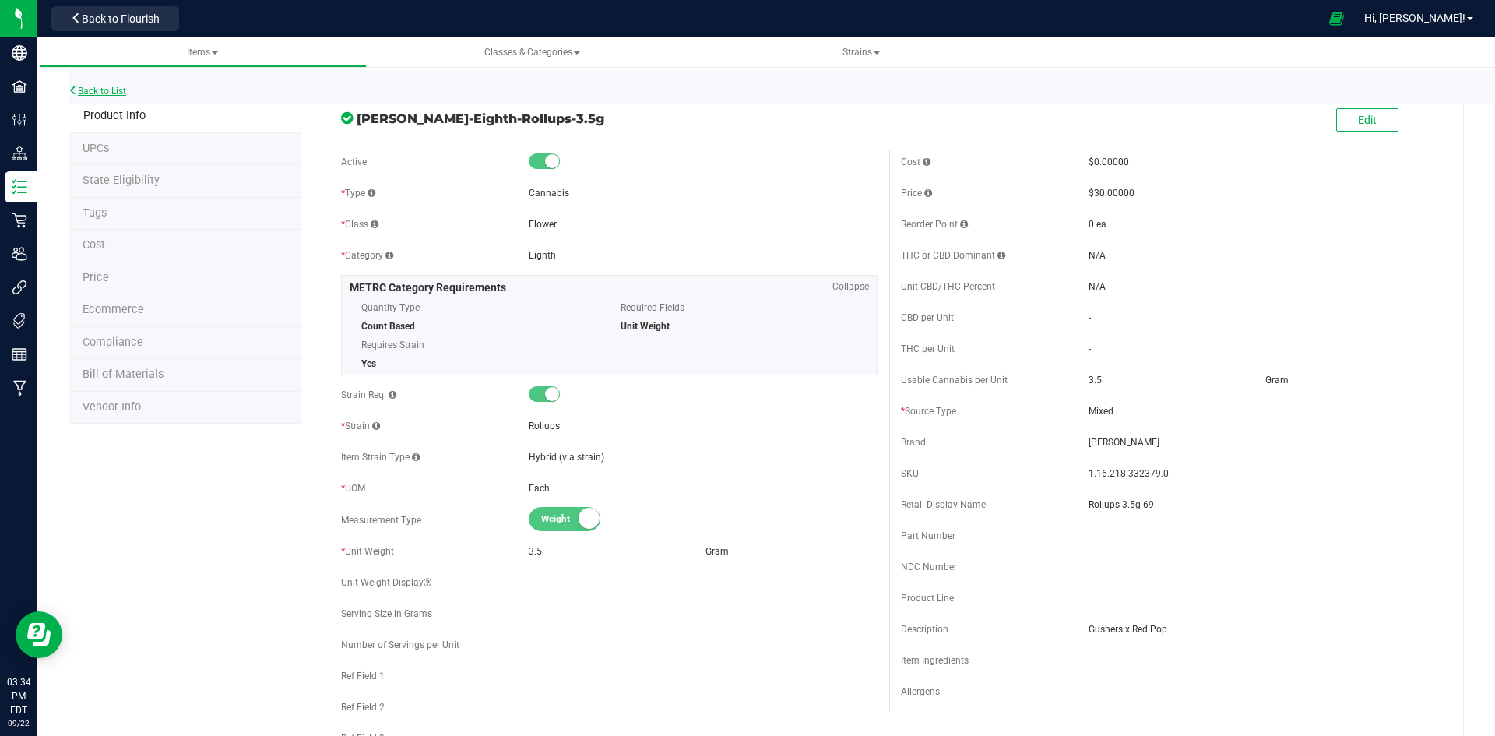
click at [92, 88] on link "Back to List" at bounding box center [98, 91] width 58 height 11
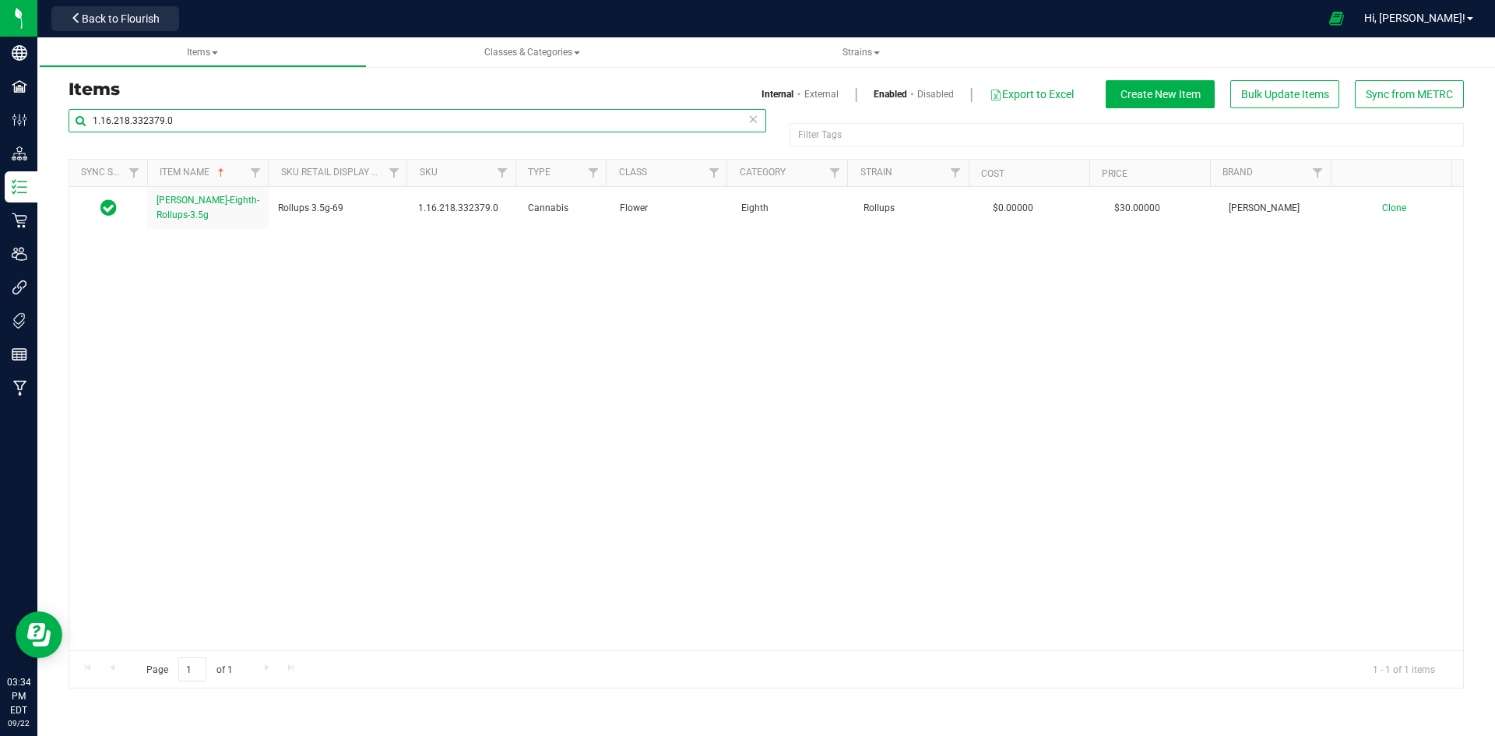
click at [133, 120] on input "1.16.218.332379.0" at bounding box center [418, 120] width 698 height 23
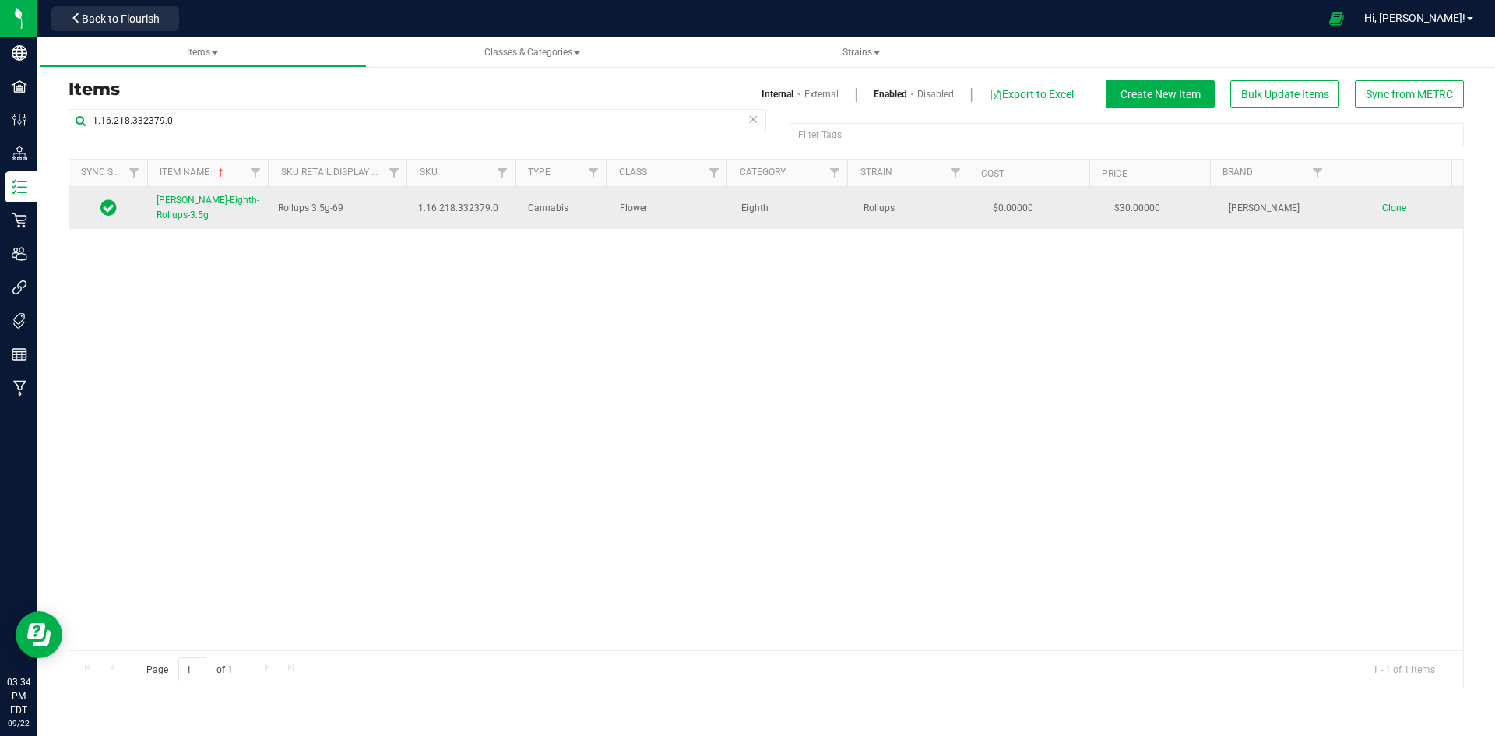
click at [178, 212] on link "[PERSON_NAME]-Eighth-Rollups-3.5g" at bounding box center [208, 208] width 103 height 30
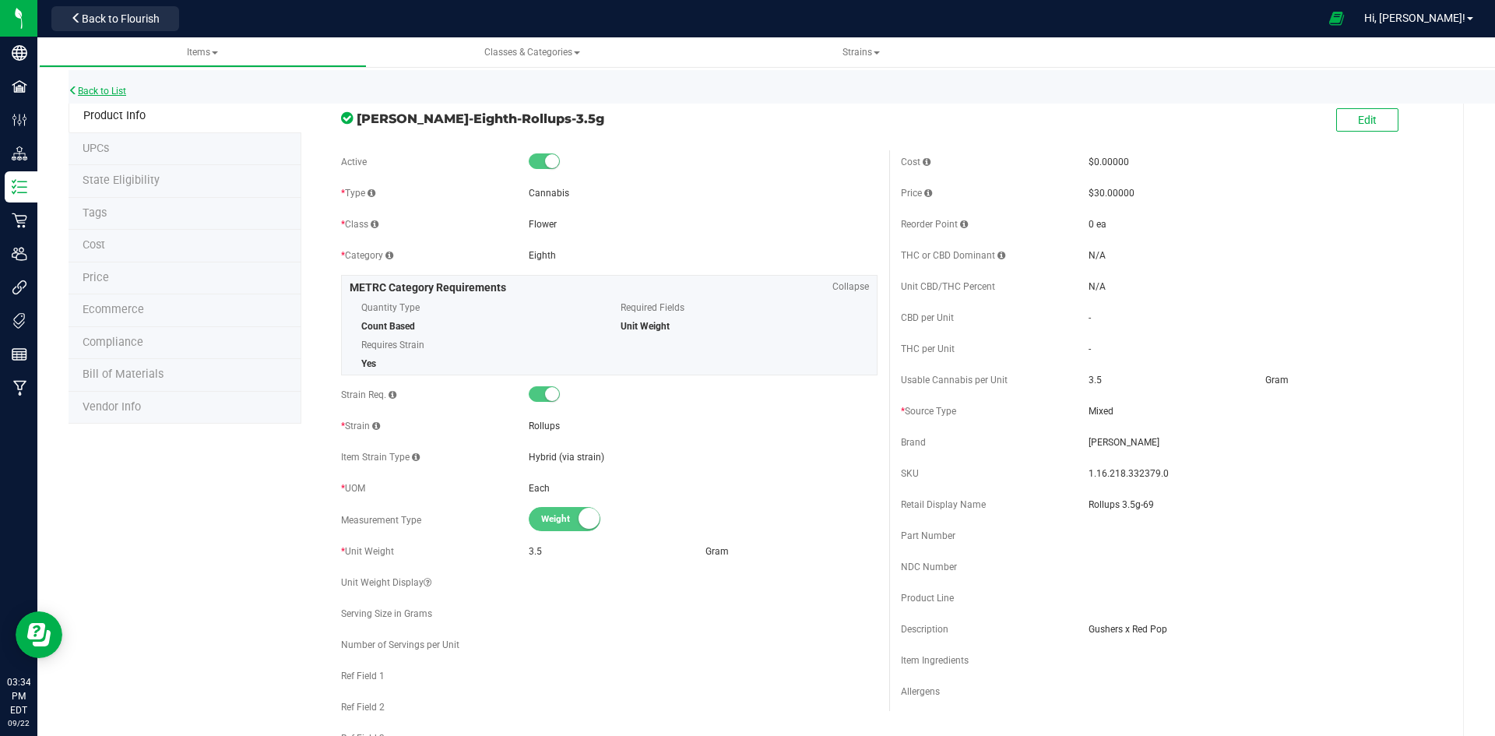
click at [98, 90] on link "Back to List" at bounding box center [98, 91] width 58 height 11
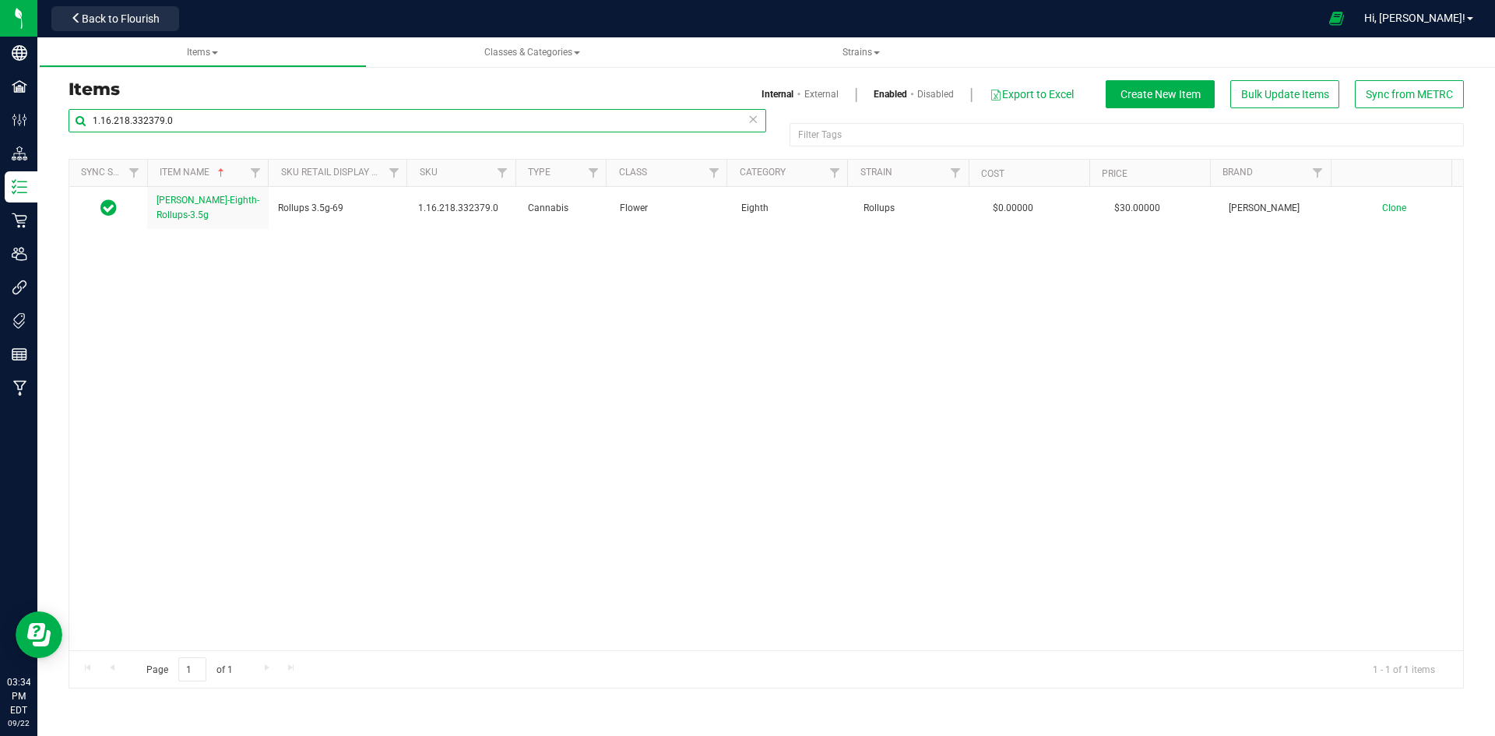
click at [121, 120] on input "1.16.218.332379.0" at bounding box center [418, 120] width 698 height 23
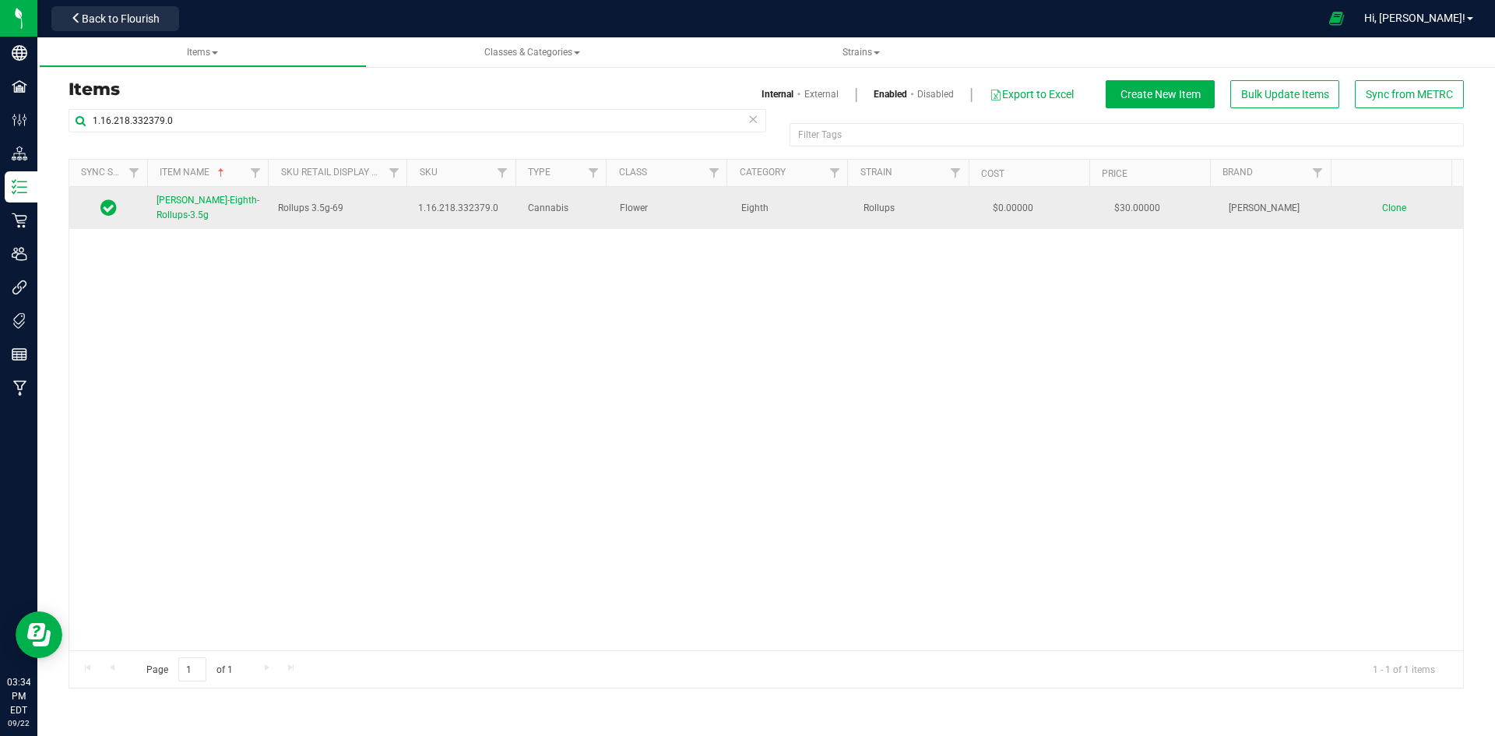
click at [233, 204] on span "[PERSON_NAME]-Eighth-Rollups-3.5g" at bounding box center [208, 208] width 103 height 26
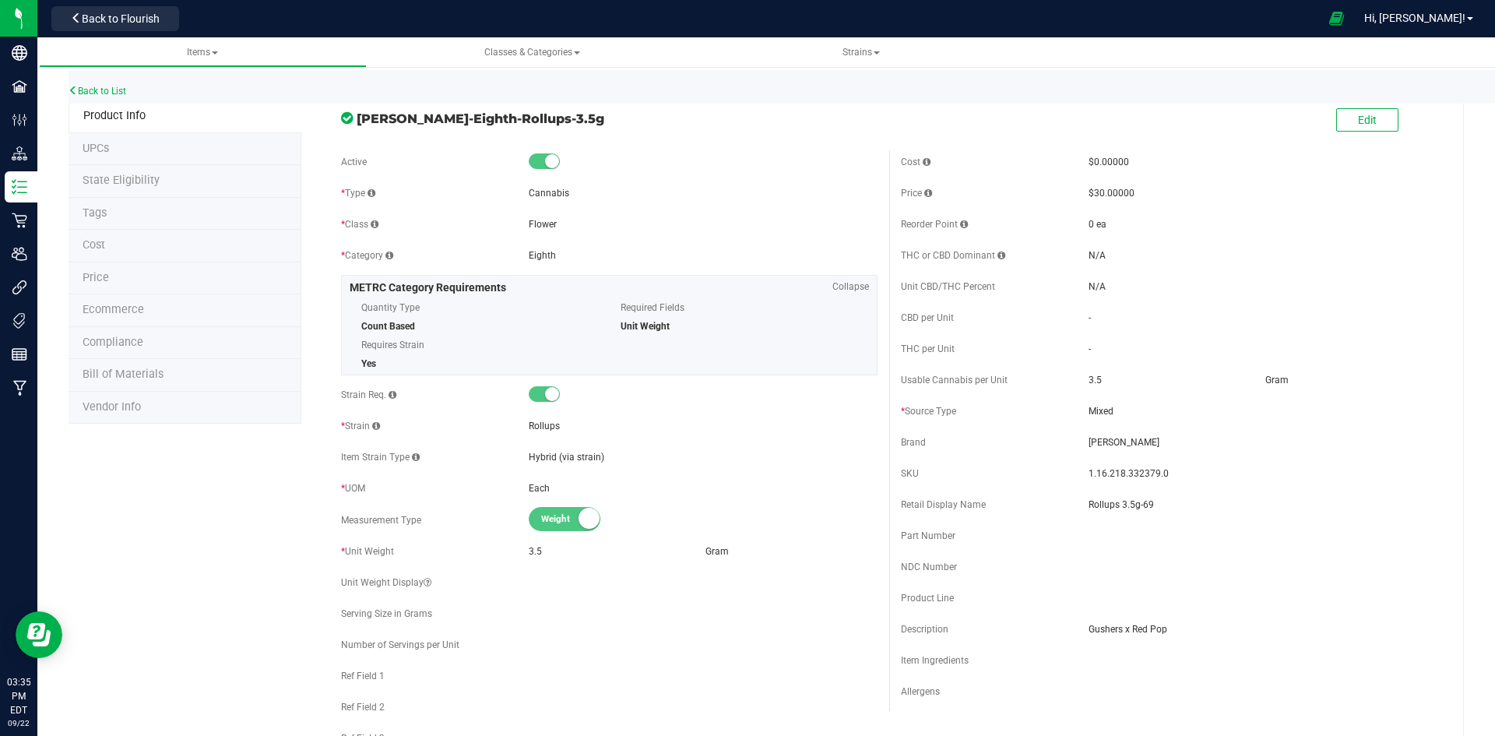
click at [157, 284] on li "Price" at bounding box center [185, 278] width 233 height 33
